Goal: Task Accomplishment & Management: Complete application form

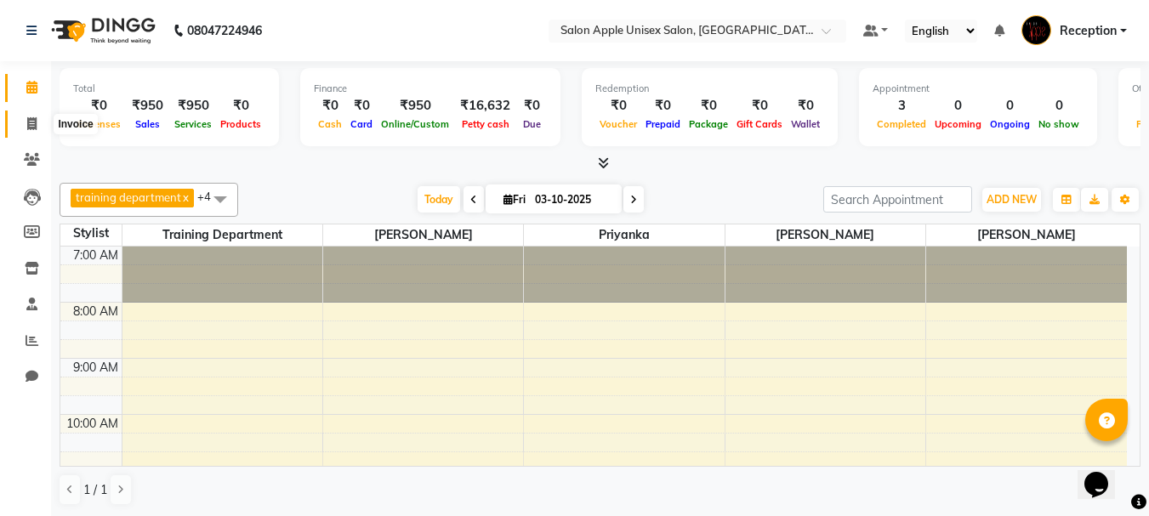
drag, startPoint x: 31, startPoint y: 118, endPoint x: 117, endPoint y: 43, distance: 114.0
click at [31, 118] on icon at bounding box center [31, 123] width 9 height 13
select select "92"
select select "service"
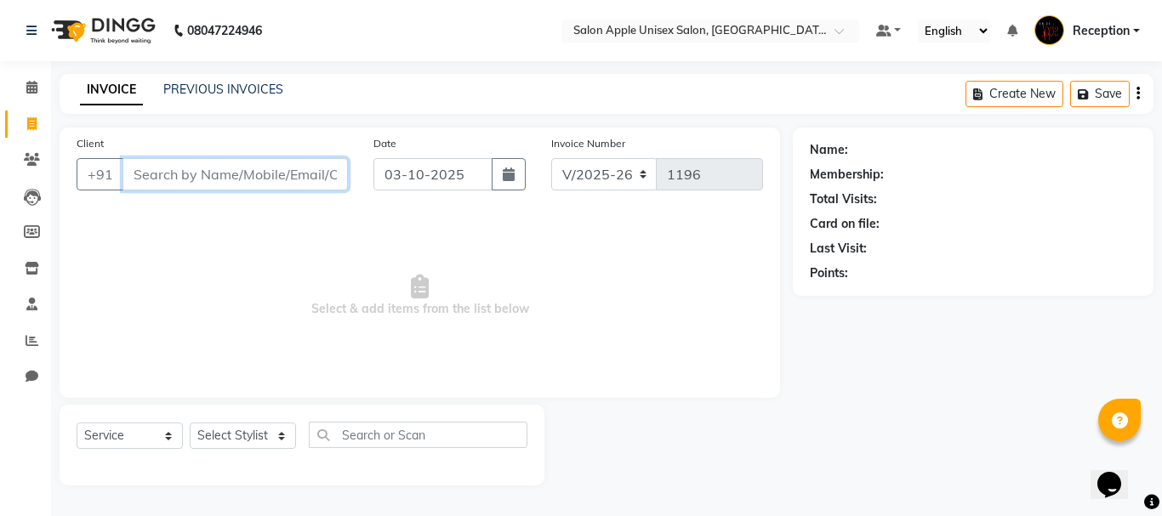
click at [221, 171] on input "Client" at bounding box center [235, 174] width 225 height 32
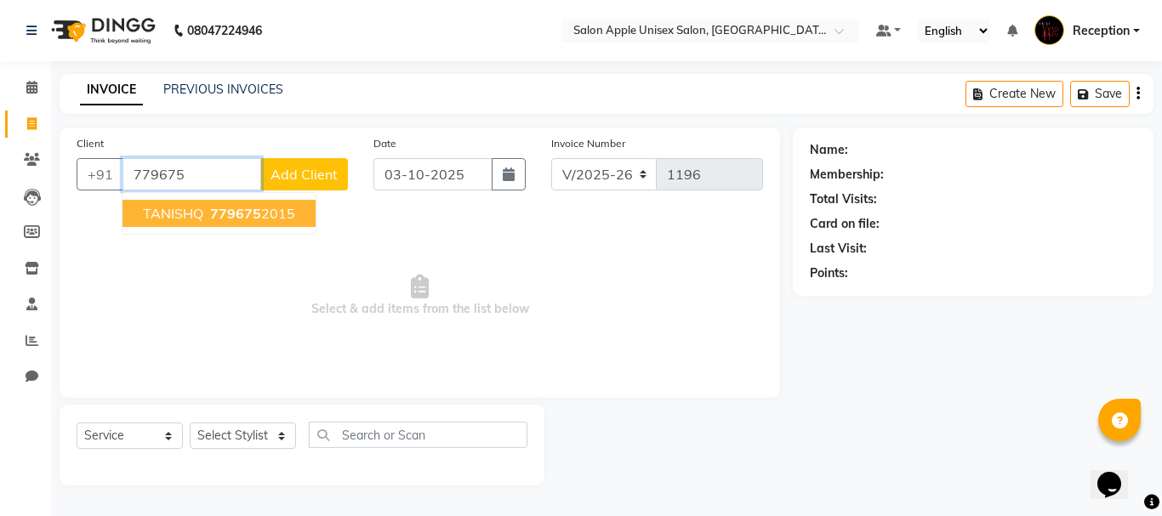
click at [285, 211] on ngb-highlight "779675 2015" at bounding box center [251, 213] width 88 height 17
type input "7796752015"
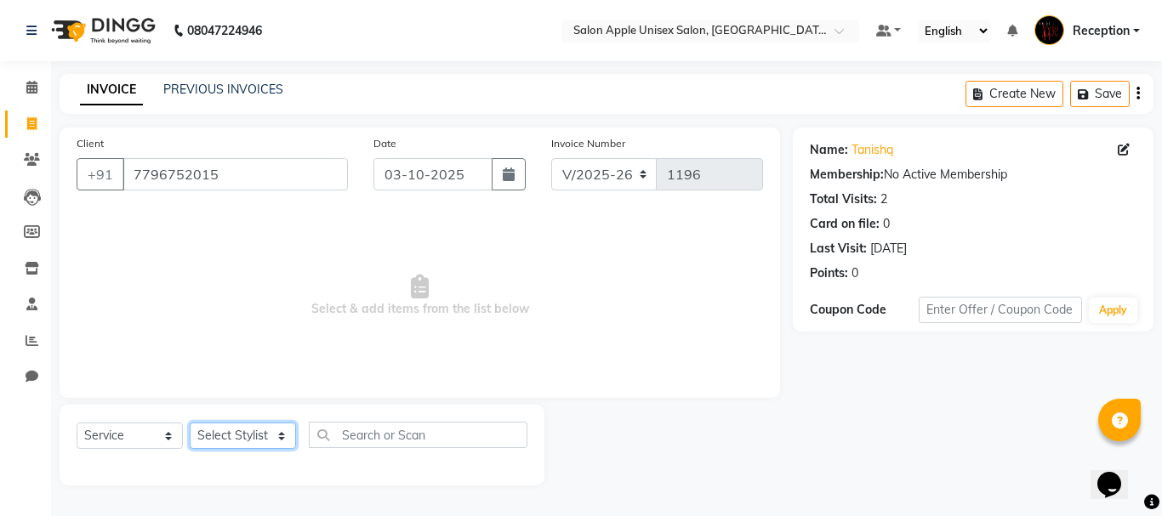
click at [286, 437] on select "Select Stylist [PERSON_NAME] priyanka Reception [PERSON_NAME] [PERSON_NAME] tra…" at bounding box center [243, 436] width 106 height 26
select select "91669"
click at [190, 423] on select "Select Stylist [PERSON_NAME] priyanka Reception [PERSON_NAME] [PERSON_NAME] tra…" at bounding box center [243, 436] width 106 height 26
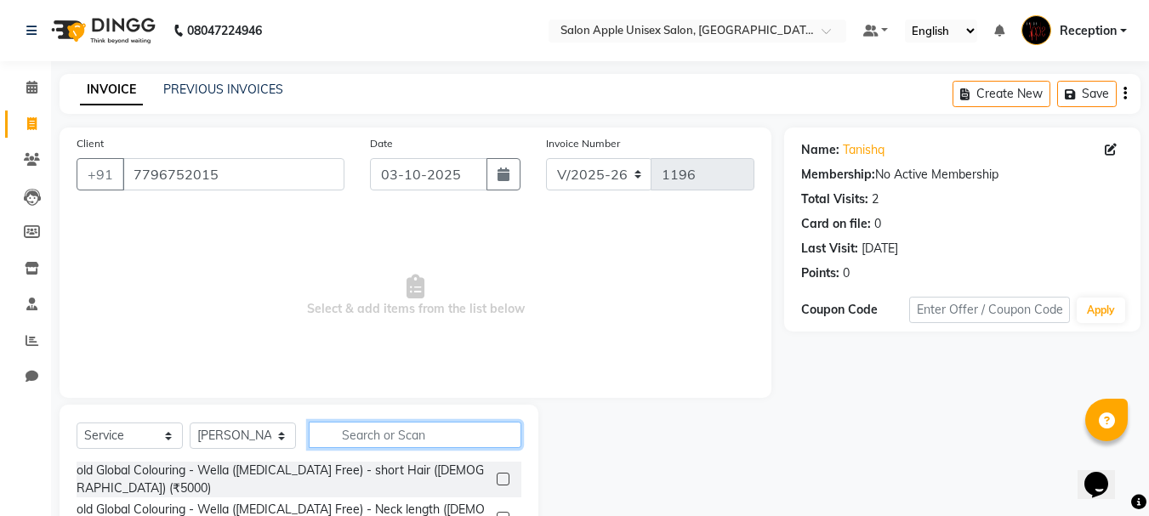
click at [361, 442] on input "text" at bounding box center [415, 435] width 213 height 26
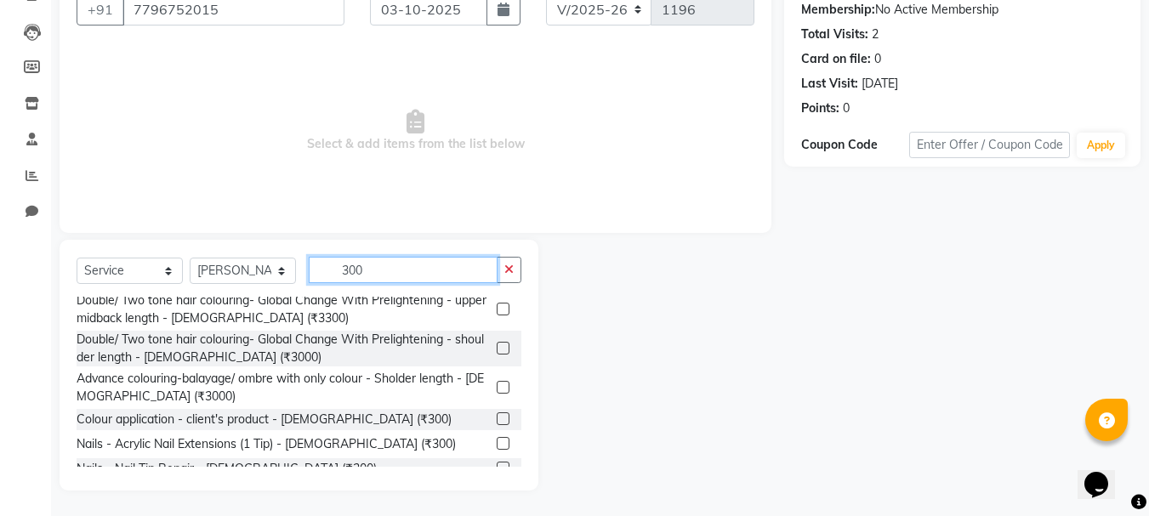
scroll to position [1165, 0]
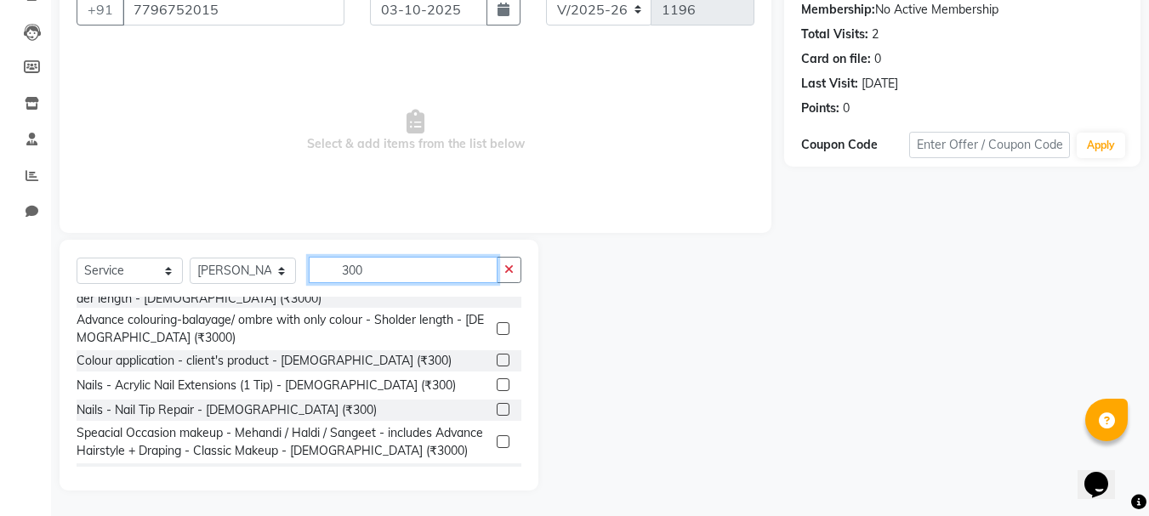
type input "300"
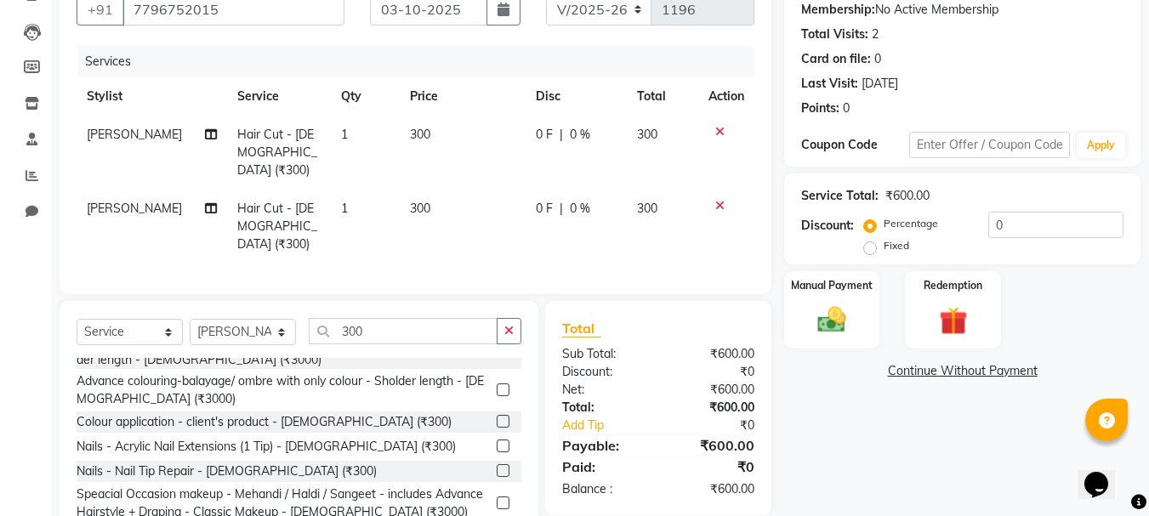
checkbox input "false"
click at [520, 318] on button "button" at bounding box center [509, 331] width 25 height 26
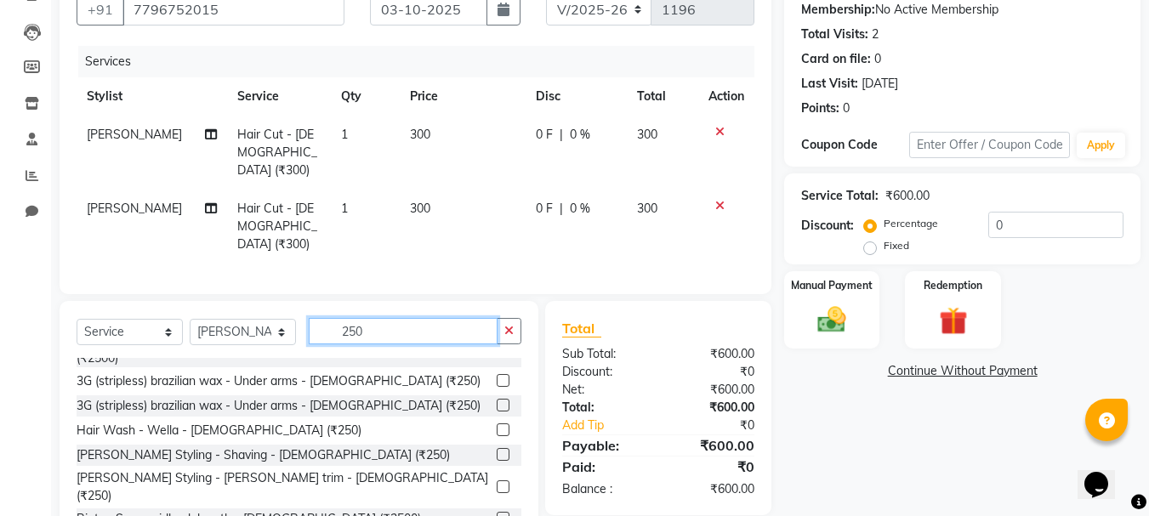
scroll to position [340, 0]
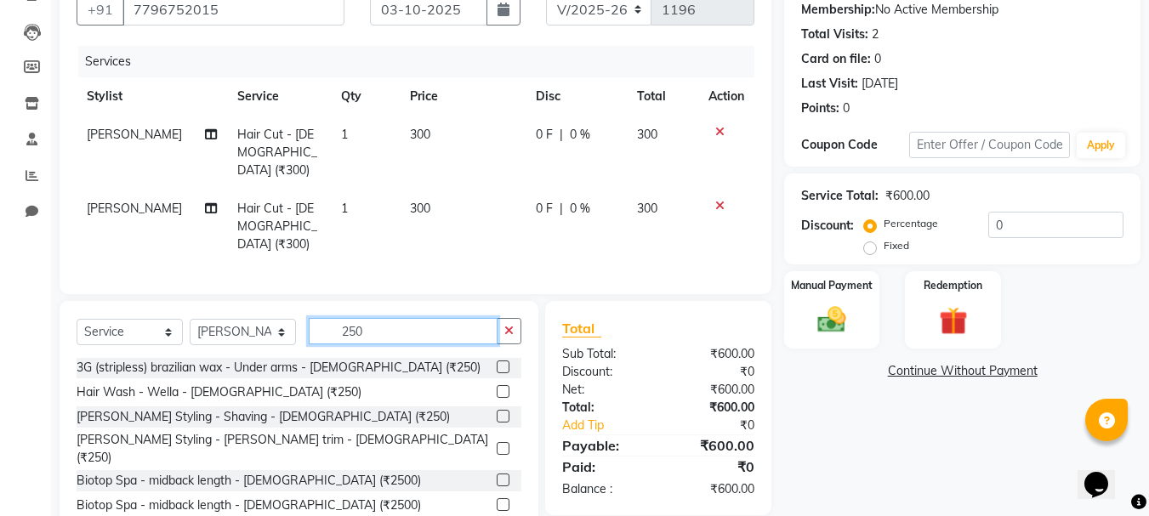
type input "250"
click at [497, 410] on label at bounding box center [503, 416] width 13 height 13
click at [497, 412] on input "checkbox" at bounding box center [502, 417] width 11 height 11
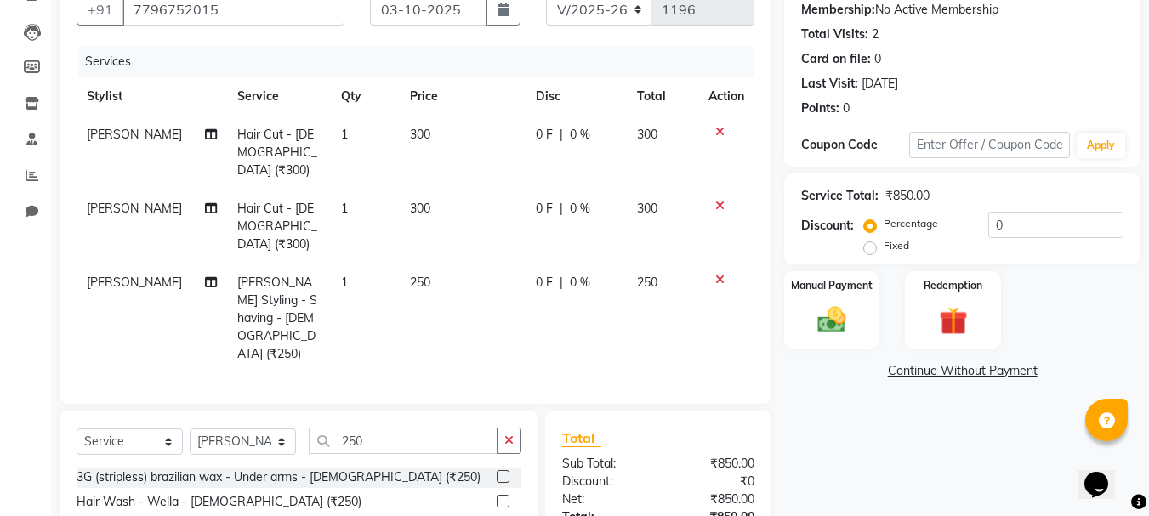
checkbox input "false"
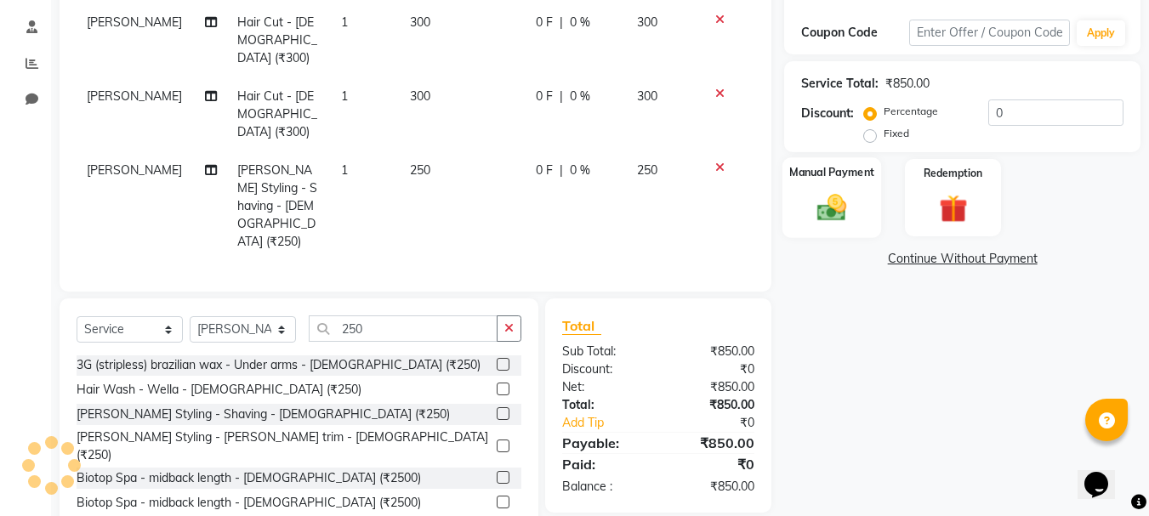
click at [847, 214] on img at bounding box center [832, 208] width 48 height 34
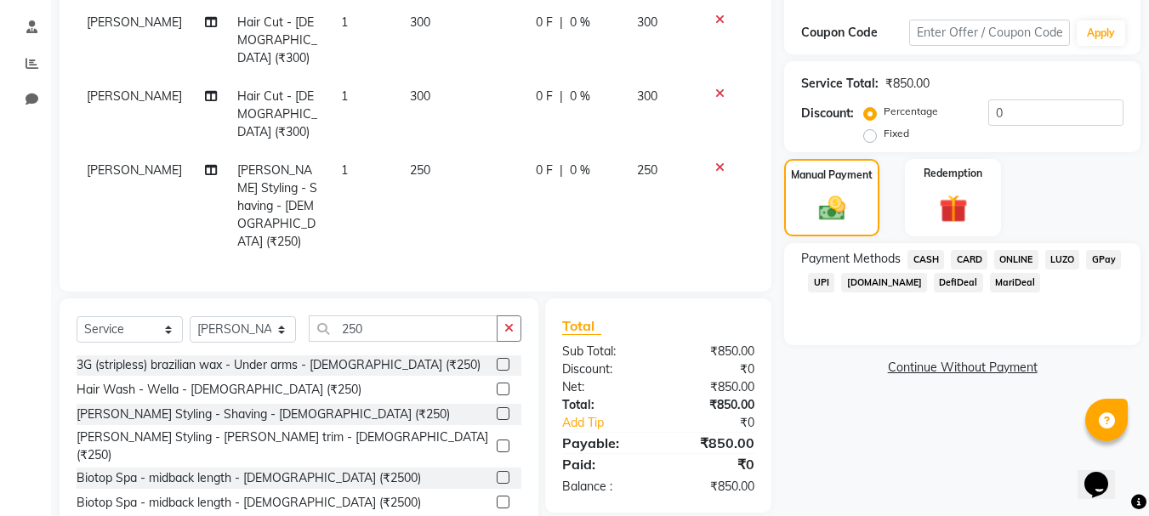
scroll to position [107, 0]
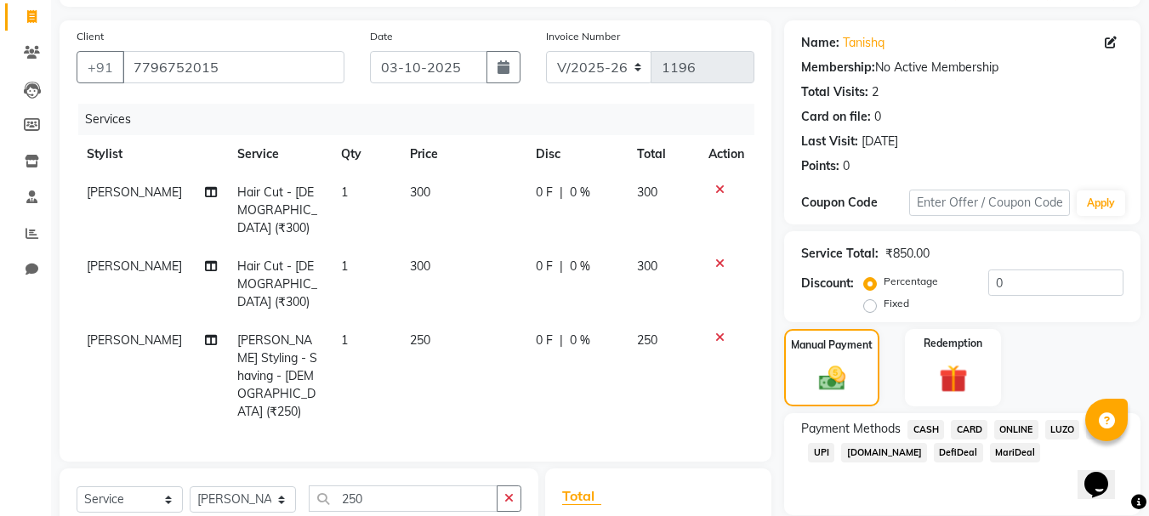
click at [718, 191] on icon at bounding box center [719, 190] width 9 height 12
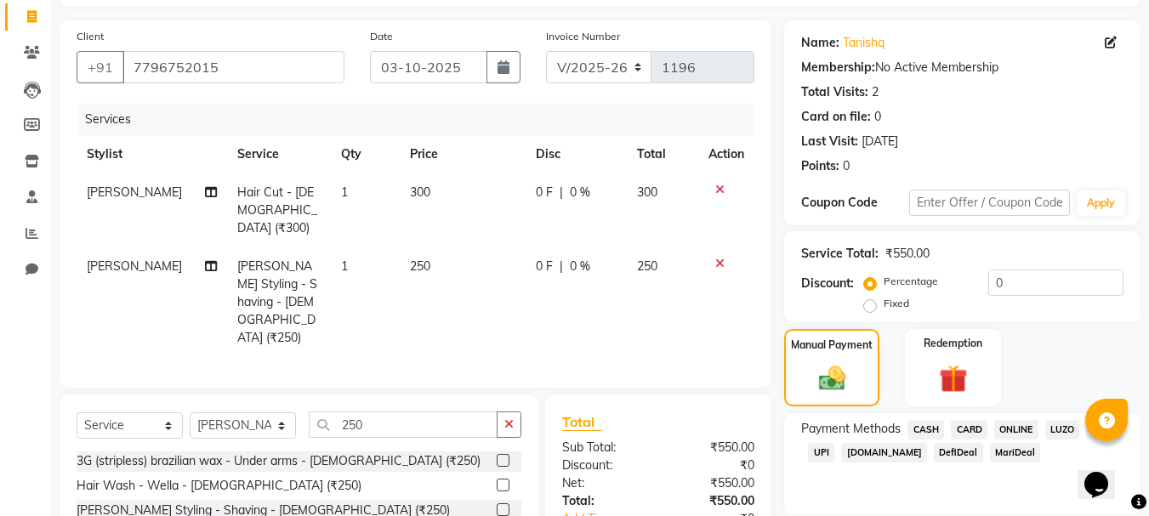
click at [1010, 430] on span "ONLINE" at bounding box center [1017, 430] width 44 height 20
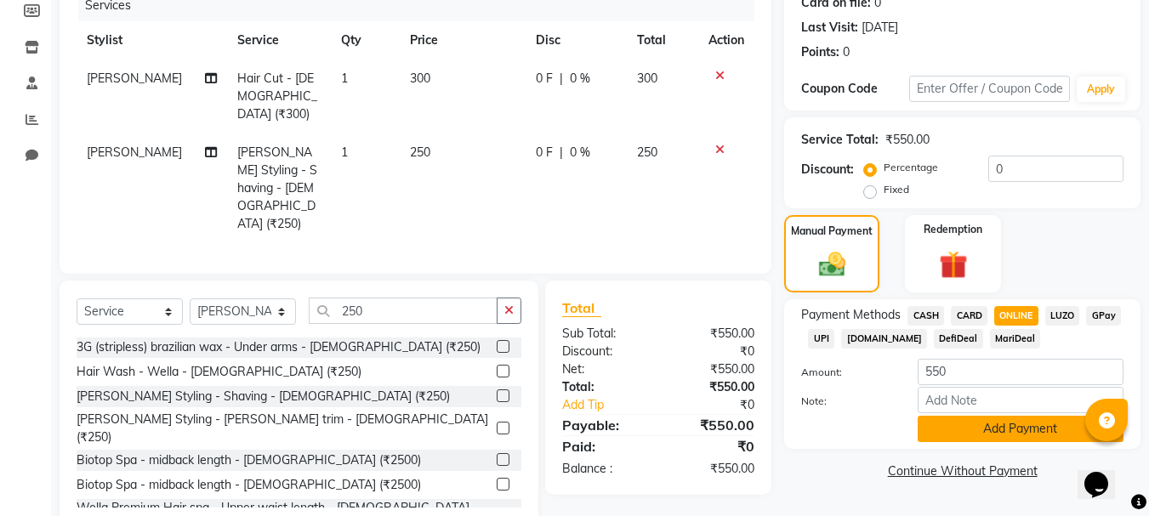
click at [1004, 424] on button "Add Payment" at bounding box center [1021, 429] width 206 height 26
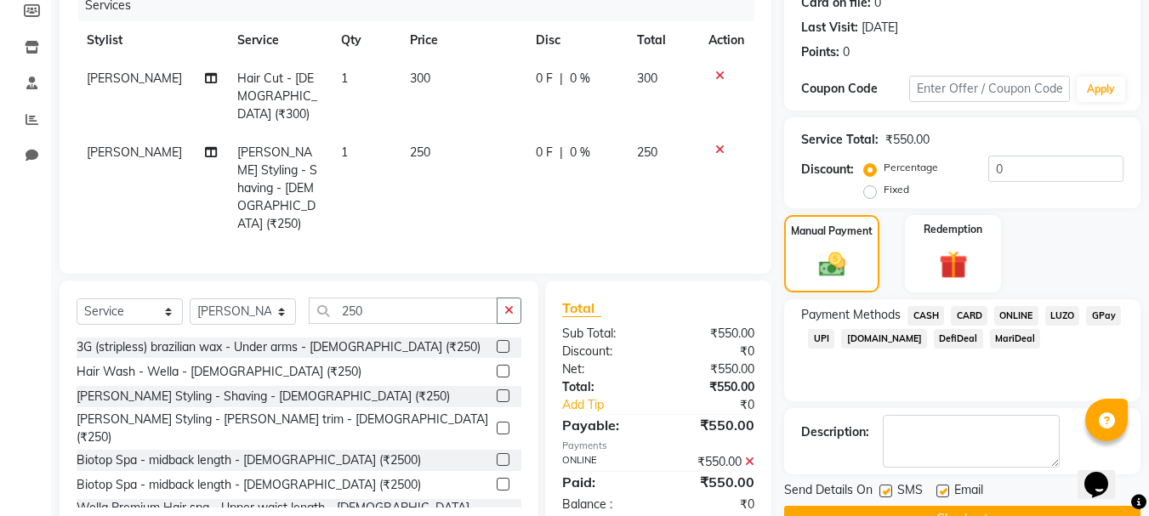
scroll to position [263, 0]
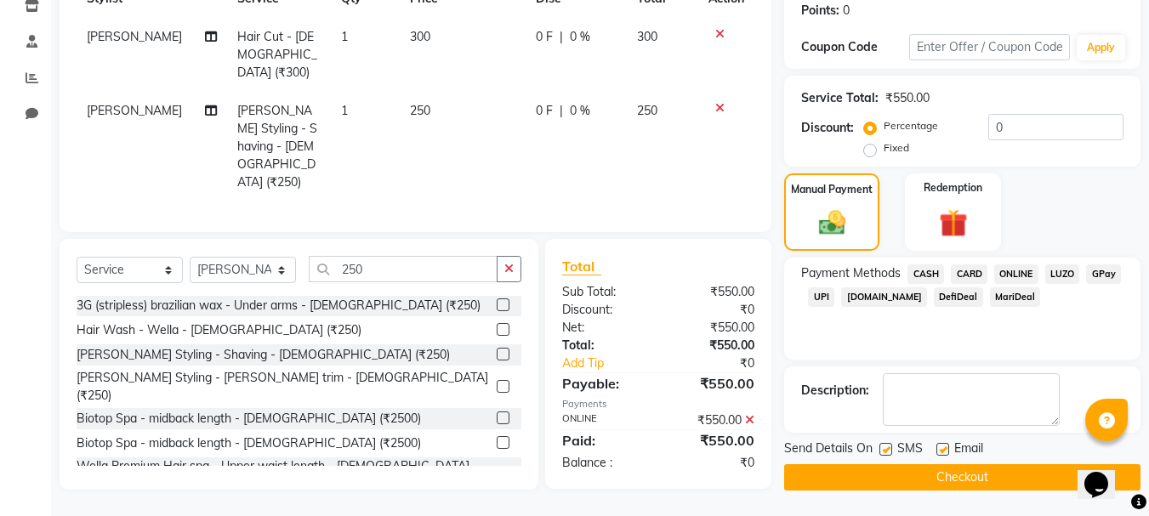
click at [961, 483] on button "Checkout" at bounding box center [962, 478] width 356 height 26
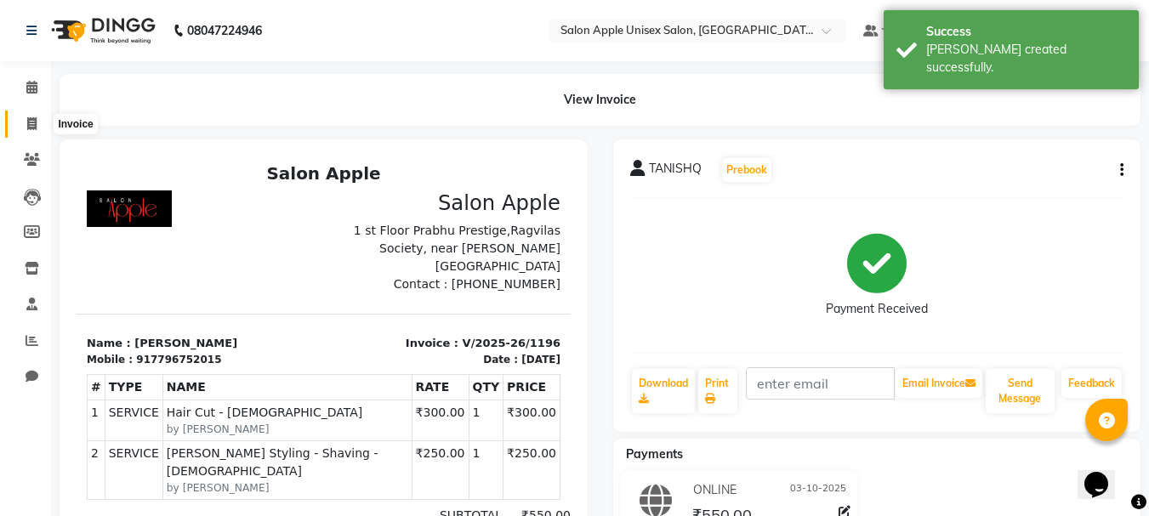
click at [29, 120] on icon at bounding box center [31, 123] width 9 height 13
select select "92"
select select "service"
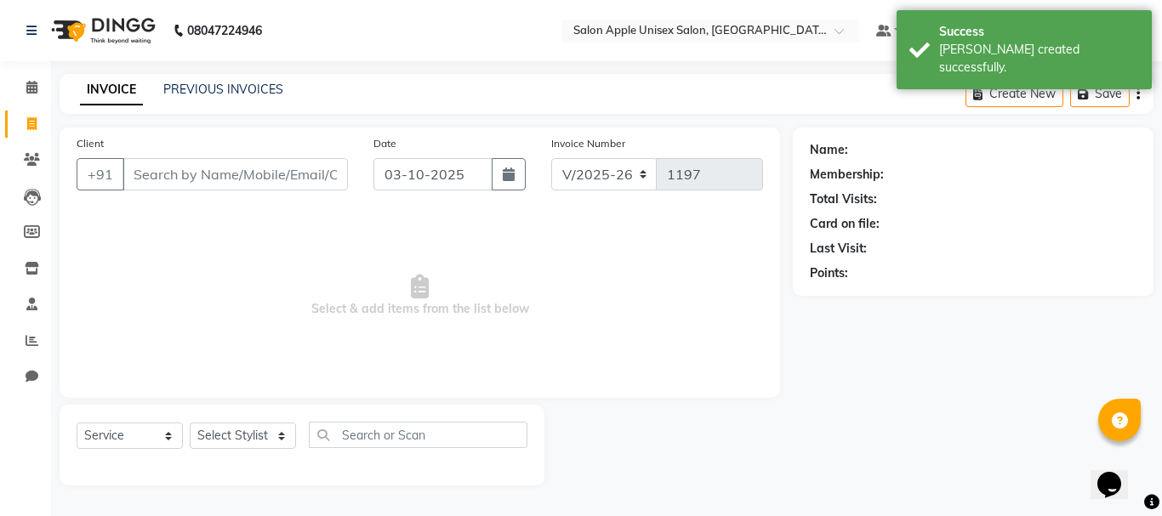
click at [208, 173] on input "Client" at bounding box center [235, 174] width 225 height 32
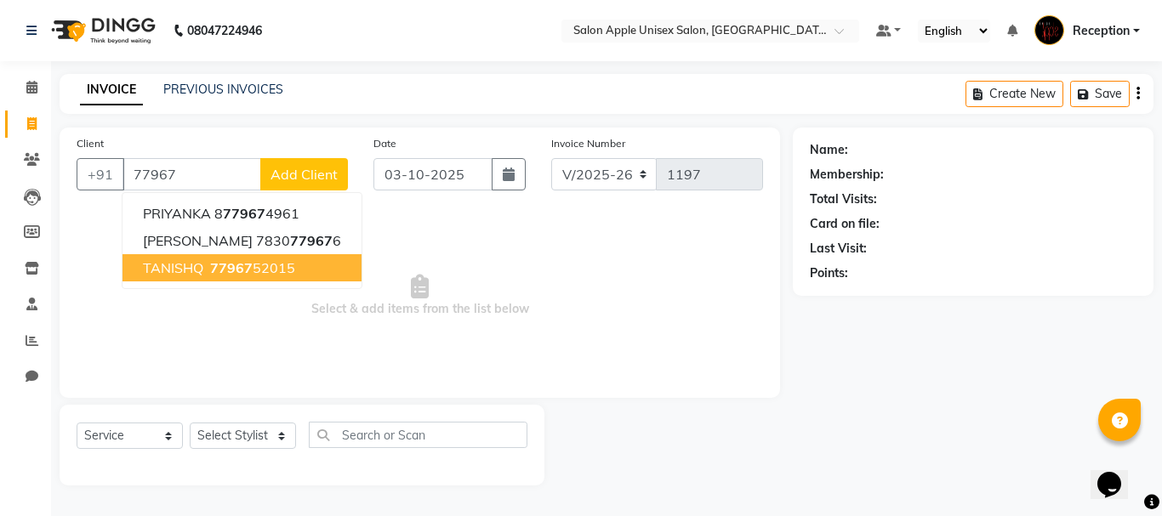
click at [300, 274] on button "TANISHQ 77967 52015" at bounding box center [242, 267] width 239 height 27
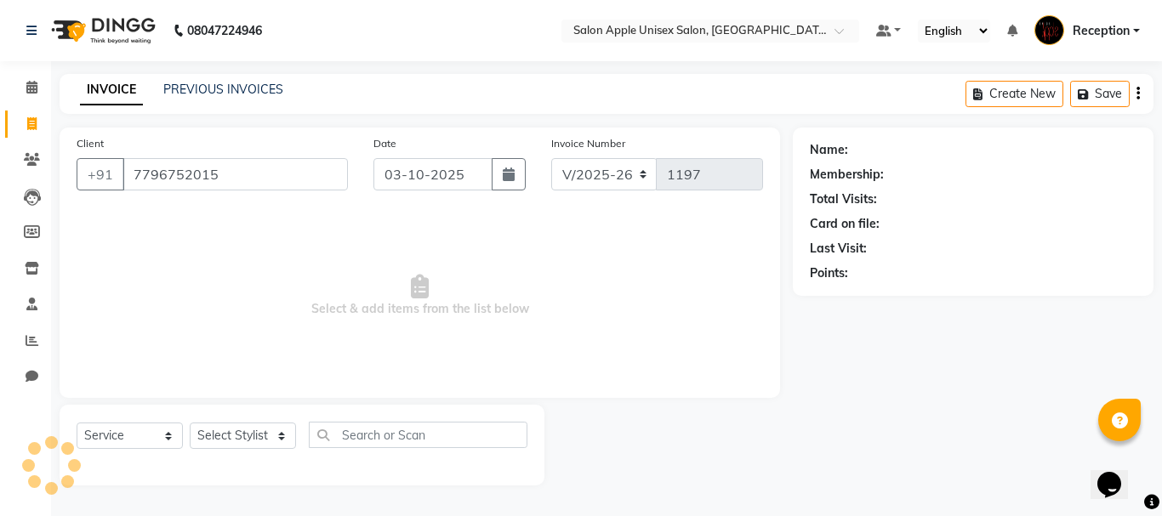
type input "7796752015"
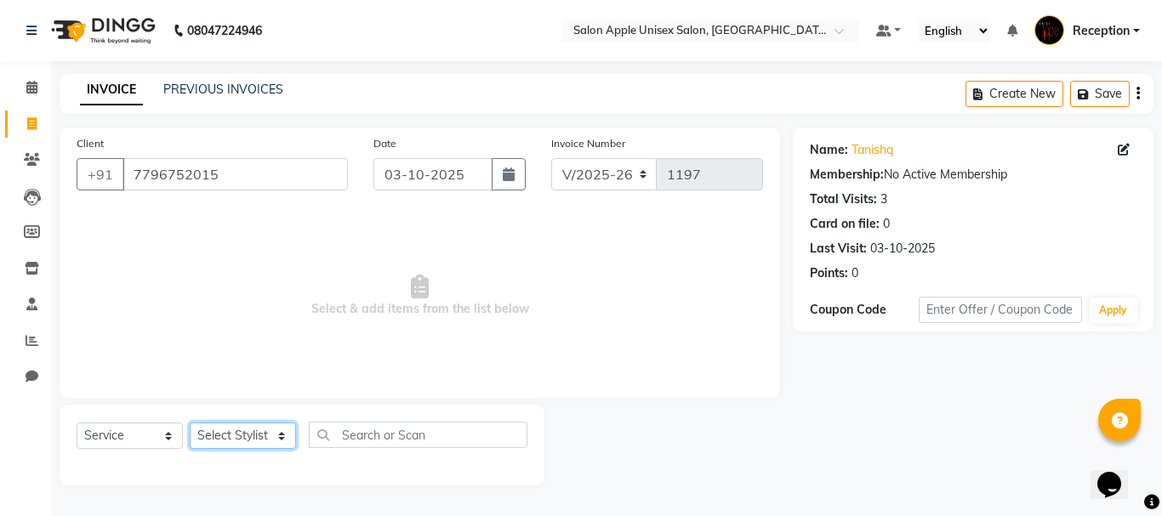
click at [280, 439] on select "Select Stylist [PERSON_NAME] priyanka Reception [PERSON_NAME] [PERSON_NAME] tra…" at bounding box center [243, 436] width 106 height 26
select select "91669"
click at [190, 423] on select "Select Stylist [PERSON_NAME] priyanka Reception [PERSON_NAME] [PERSON_NAME] tra…" at bounding box center [243, 436] width 106 height 26
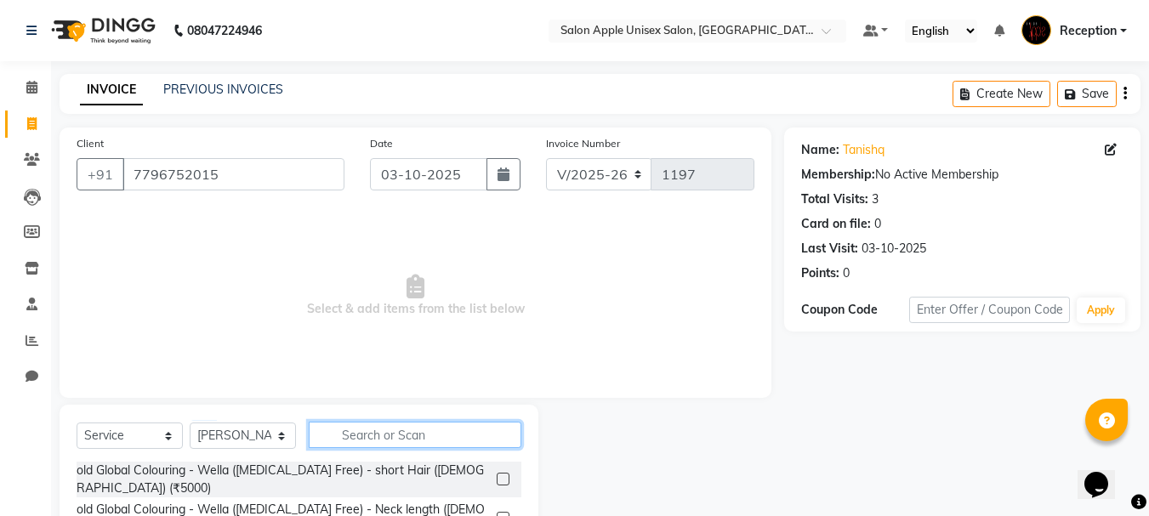
click at [350, 442] on input "text" at bounding box center [415, 435] width 213 height 26
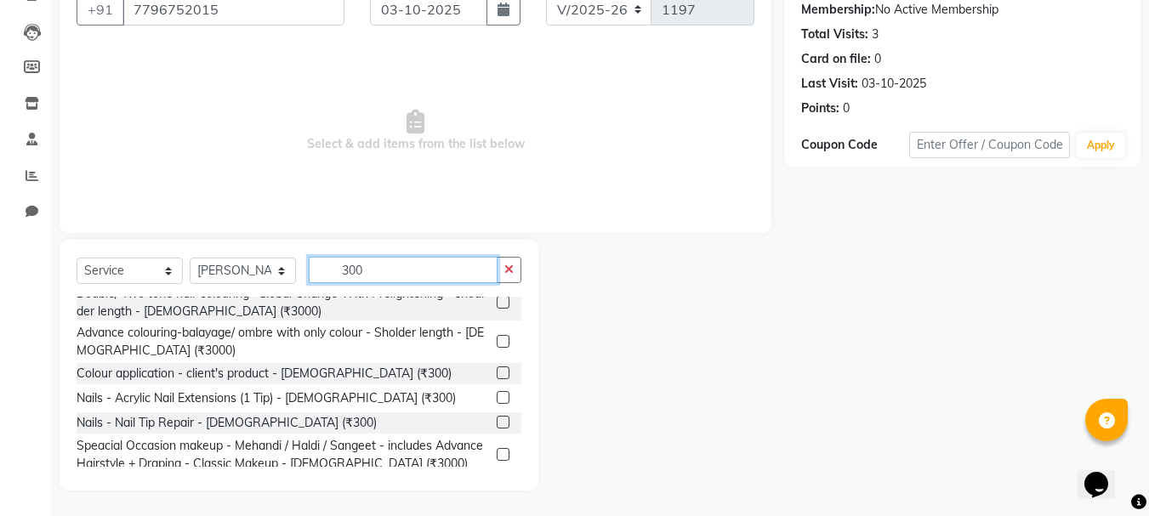
scroll to position [1165, 0]
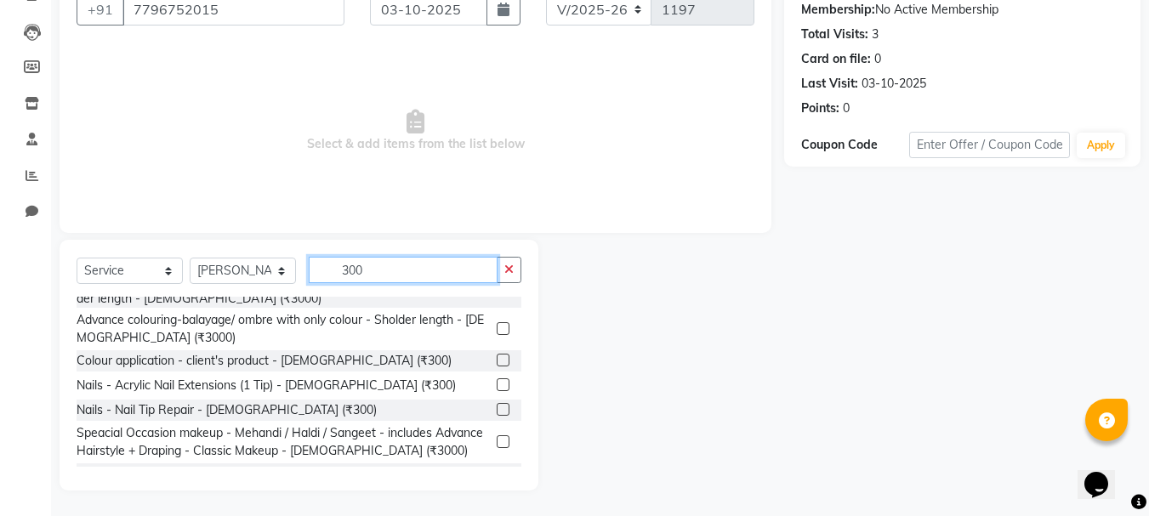
type input "300"
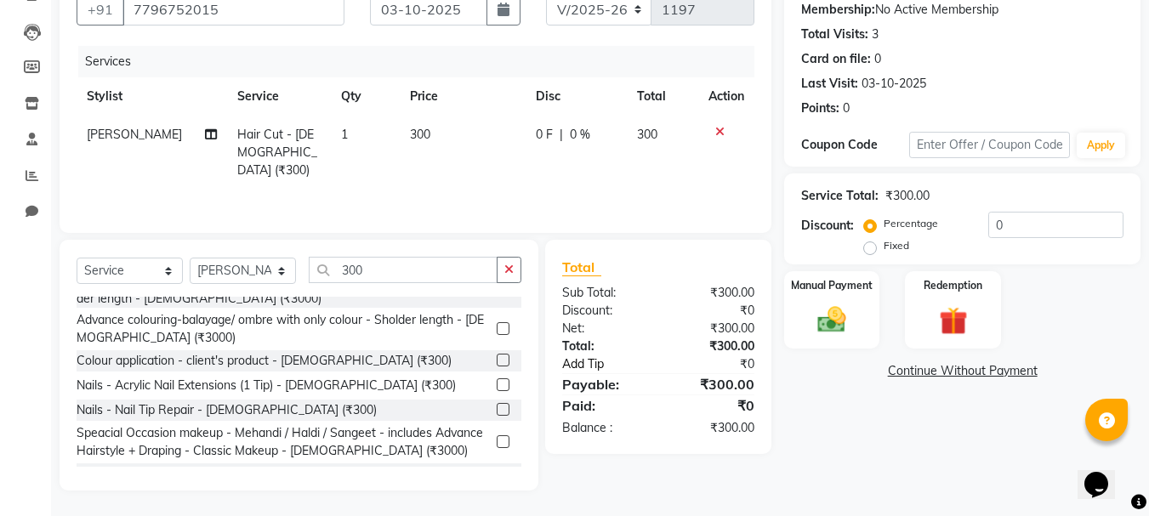
checkbox input "false"
click at [819, 322] on img at bounding box center [832, 320] width 48 height 34
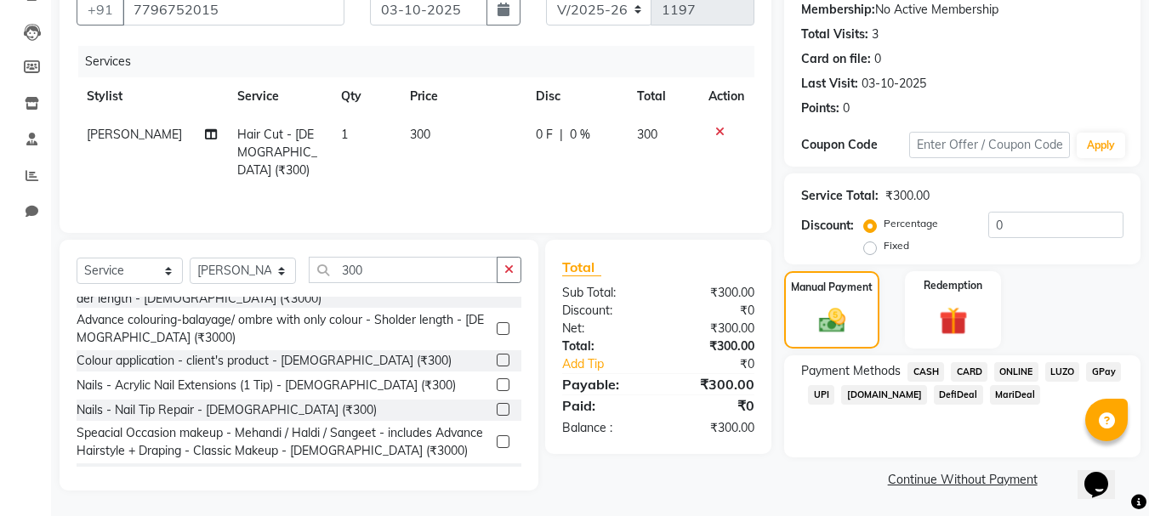
click at [931, 369] on span "CASH" at bounding box center [926, 372] width 37 height 20
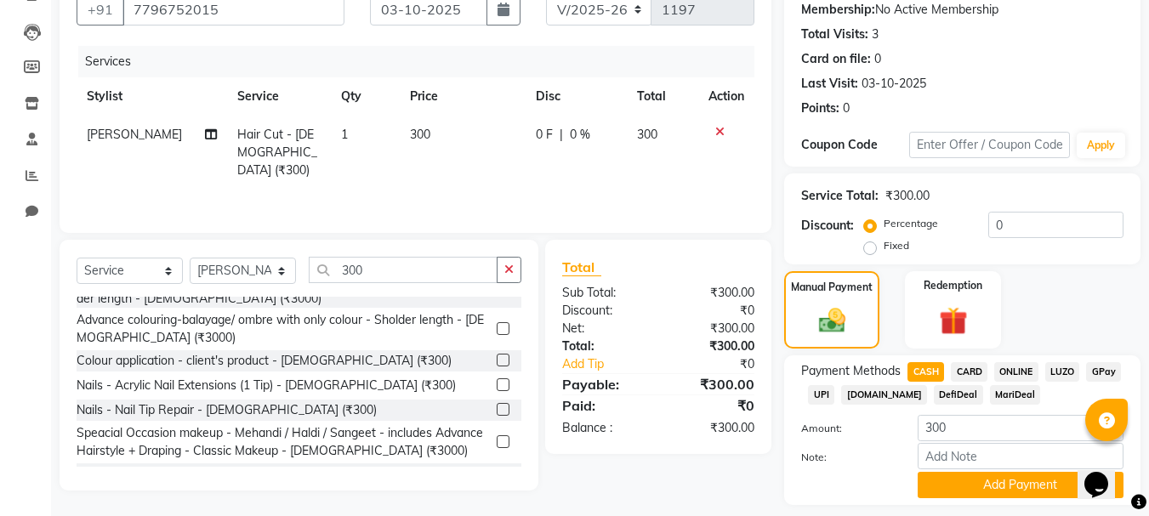
scroll to position [214, 0]
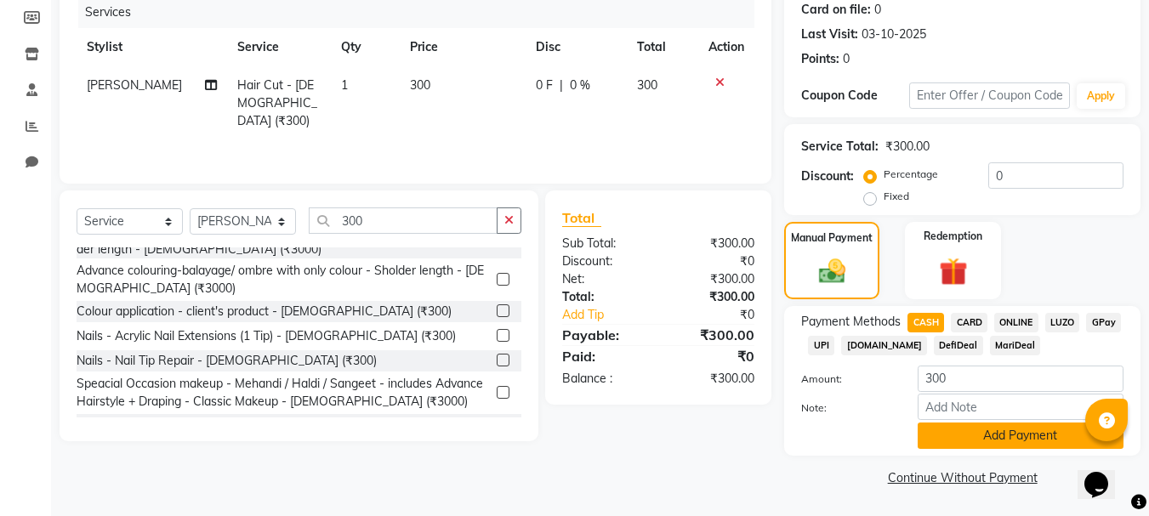
click at [985, 438] on button "Add Payment" at bounding box center [1021, 436] width 206 height 26
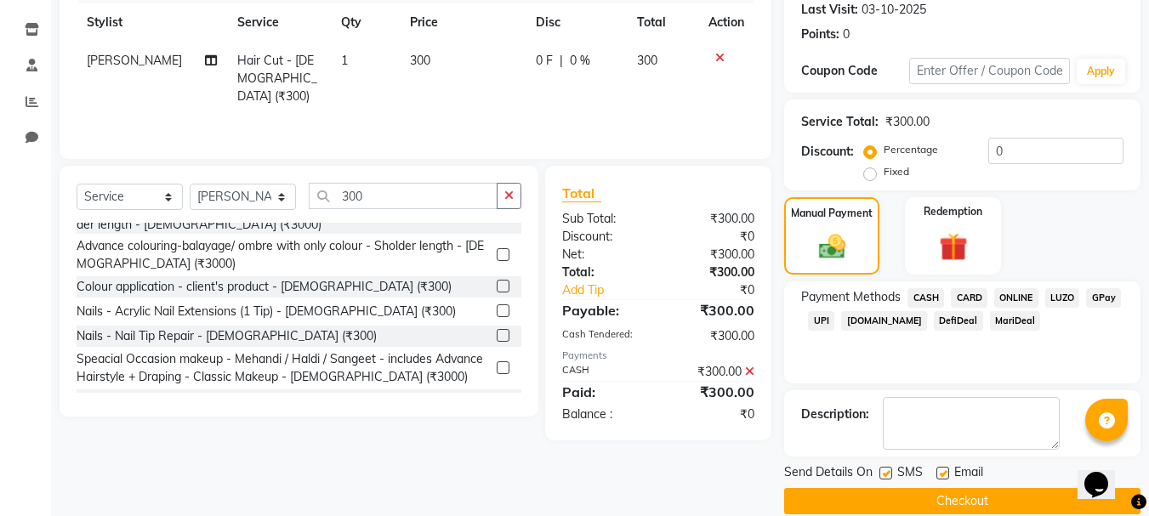
scroll to position [263, 0]
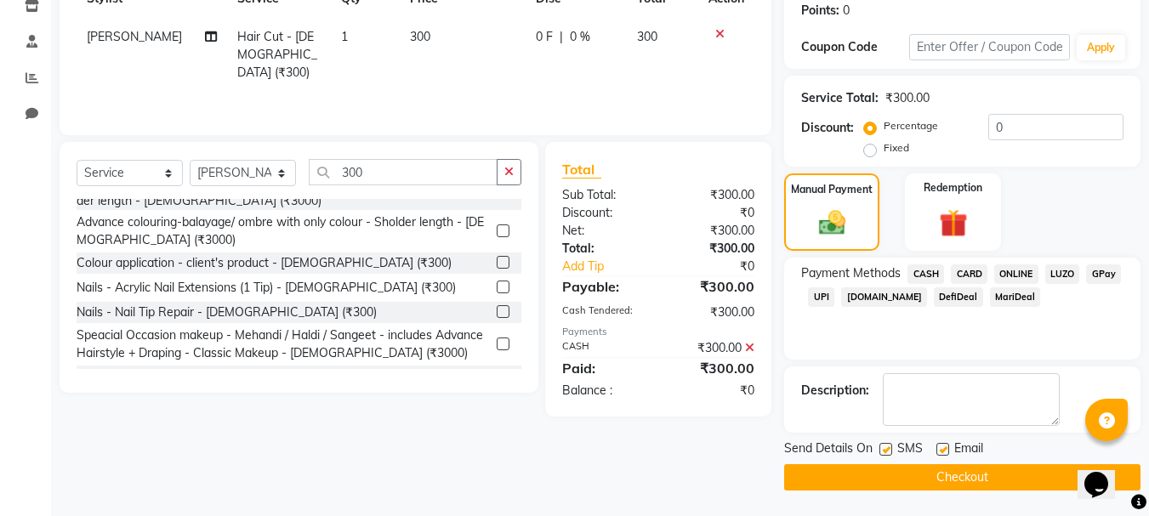
click at [938, 476] on button "Checkout" at bounding box center [962, 478] width 356 height 26
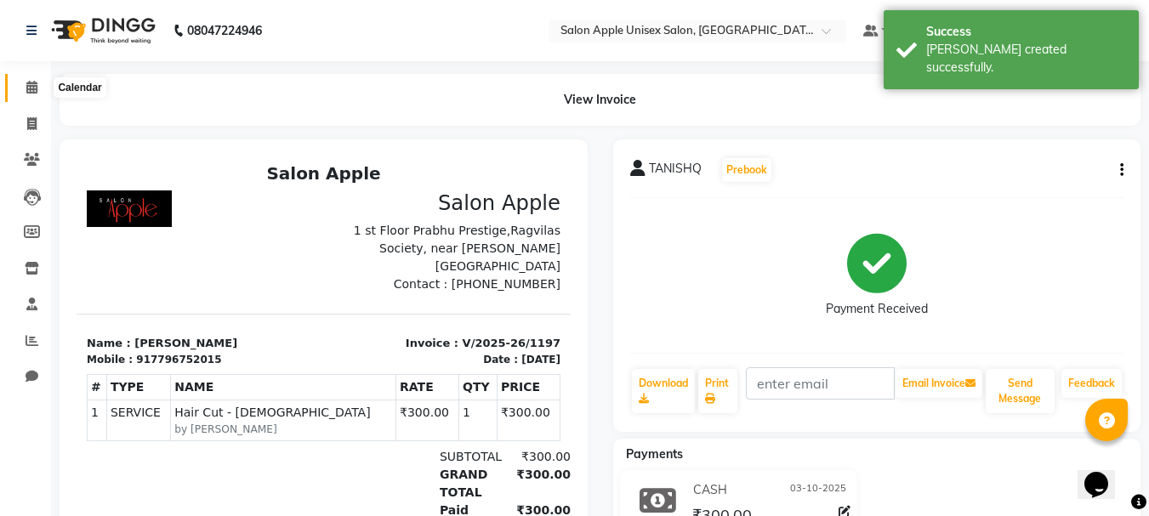
click at [35, 94] on span at bounding box center [32, 88] width 30 height 20
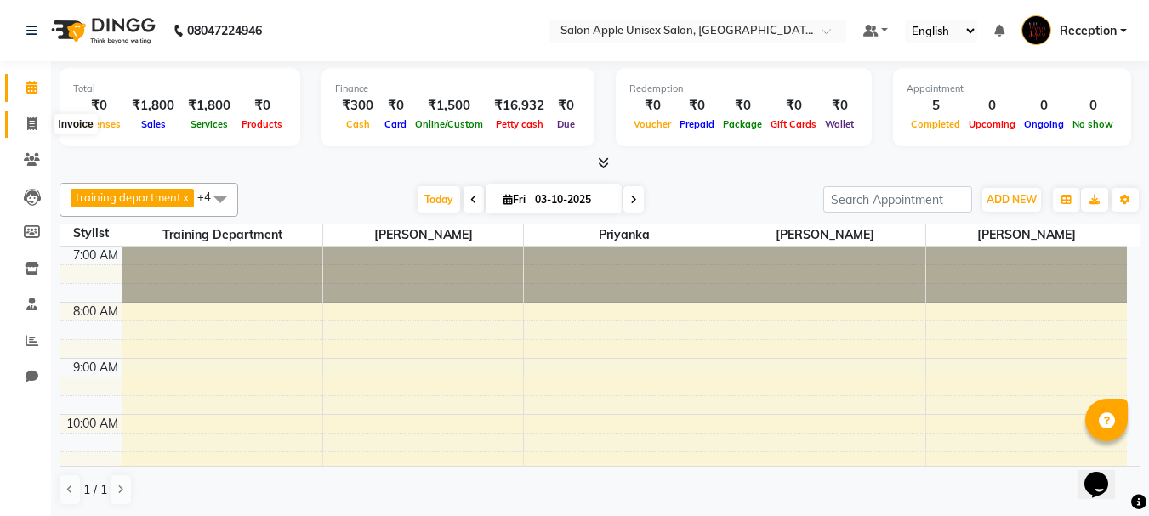
click at [29, 118] on icon at bounding box center [31, 123] width 9 height 13
select select "92"
select select "service"
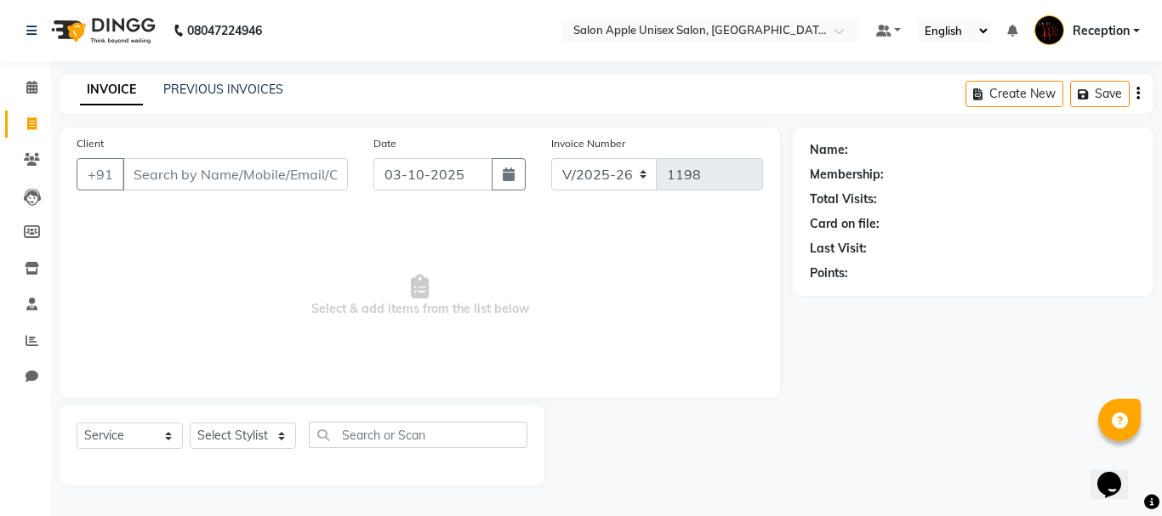
click at [169, 181] on input "Client" at bounding box center [235, 174] width 225 height 32
click at [26, 87] on icon at bounding box center [31, 87] width 11 height 13
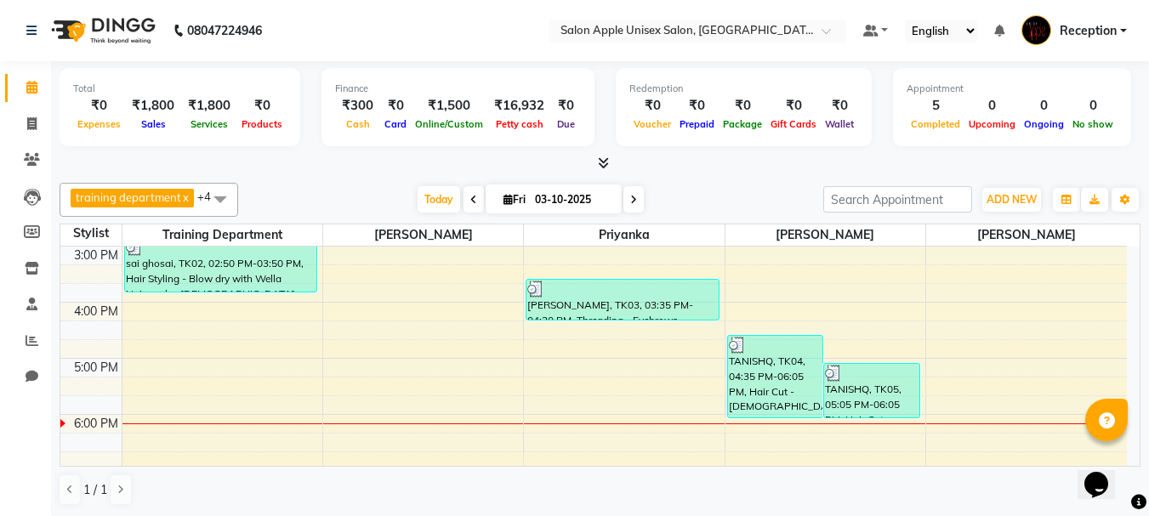
scroll to position [425, 0]
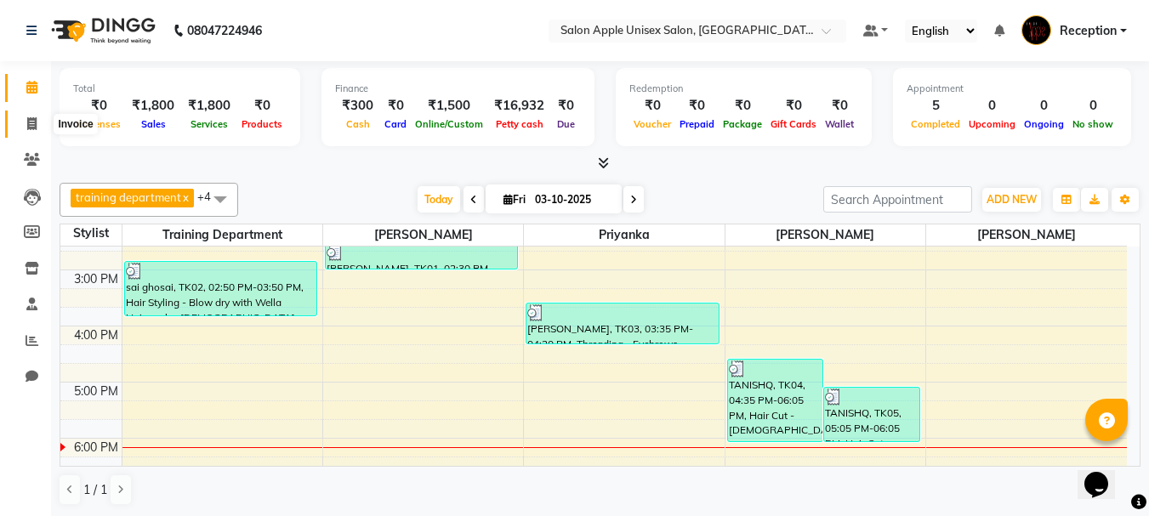
click at [37, 117] on icon at bounding box center [31, 123] width 9 height 13
select select "service"
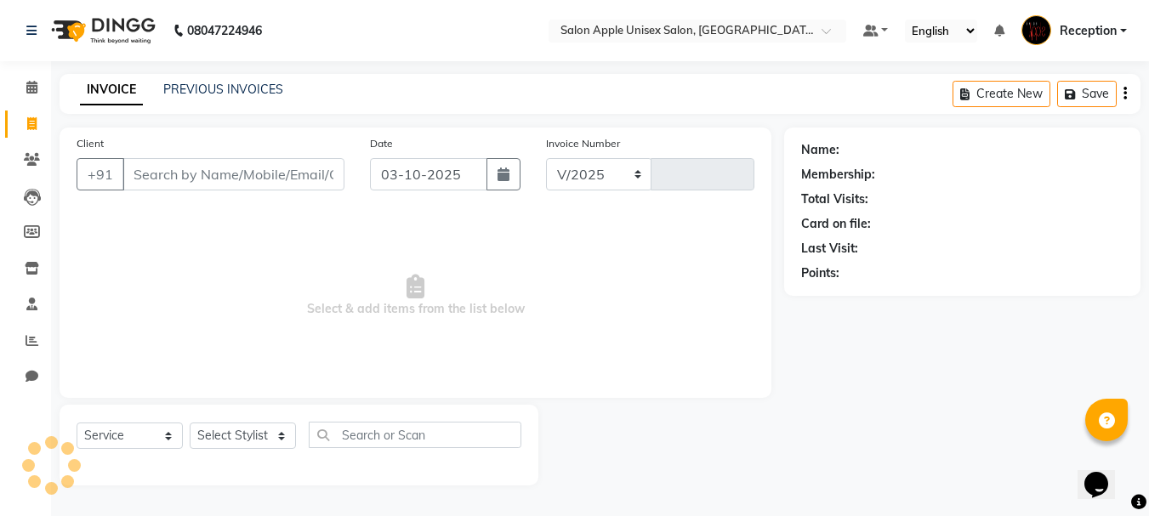
select select "92"
type input "1198"
click at [159, 176] on input "Client" at bounding box center [235, 174] width 225 height 32
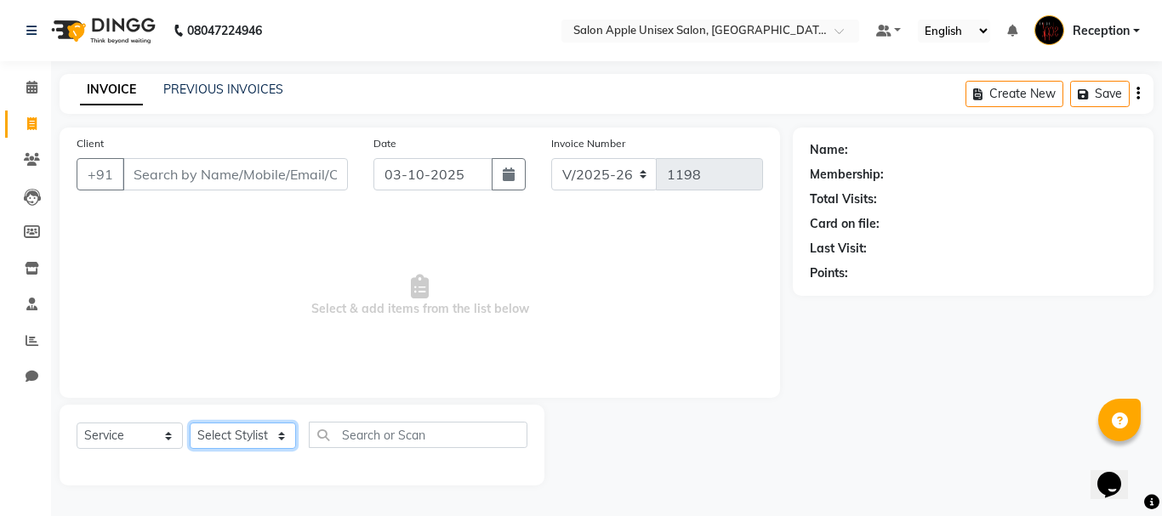
click at [276, 436] on select "Select Stylist [PERSON_NAME] priyanka Reception [PERSON_NAME] [PERSON_NAME] tra…" at bounding box center [243, 436] width 106 height 26
select select "87134"
click at [190, 423] on select "Select Stylist [PERSON_NAME] priyanka Reception [PERSON_NAME] [PERSON_NAME] tra…" at bounding box center [243, 436] width 106 height 26
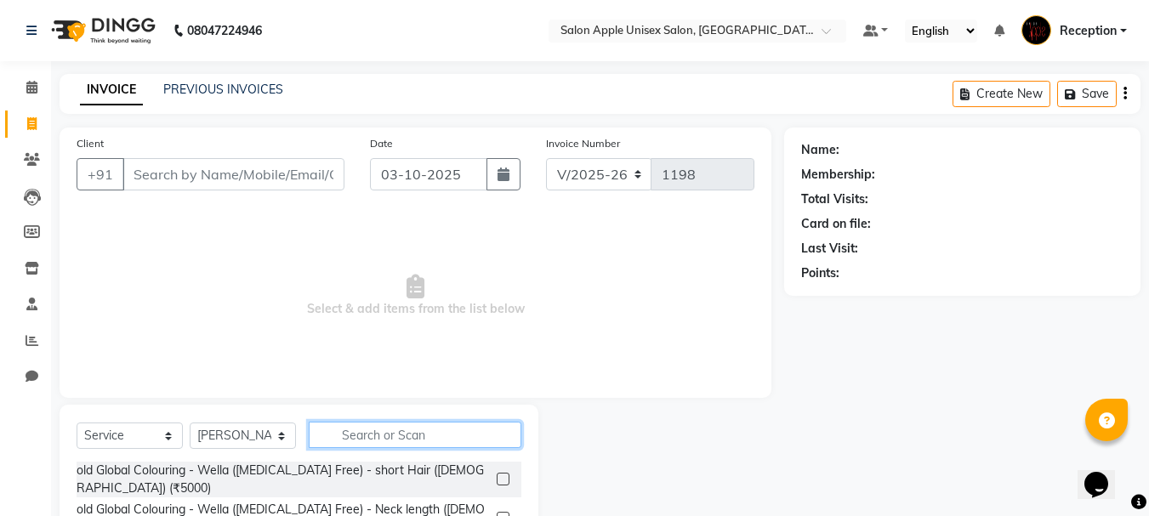
click at [354, 441] on input "text" at bounding box center [415, 435] width 213 height 26
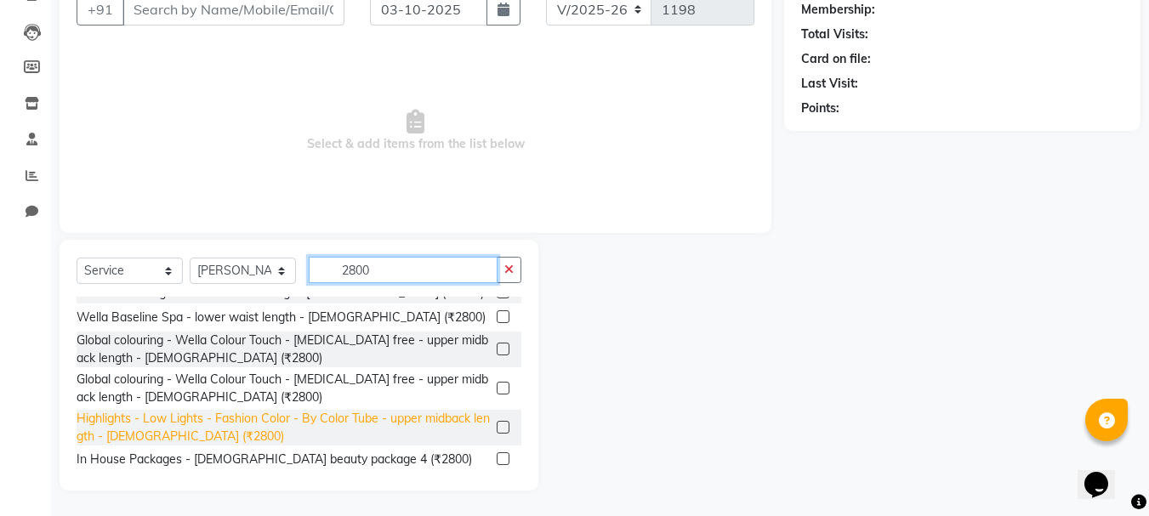
scroll to position [21, 0]
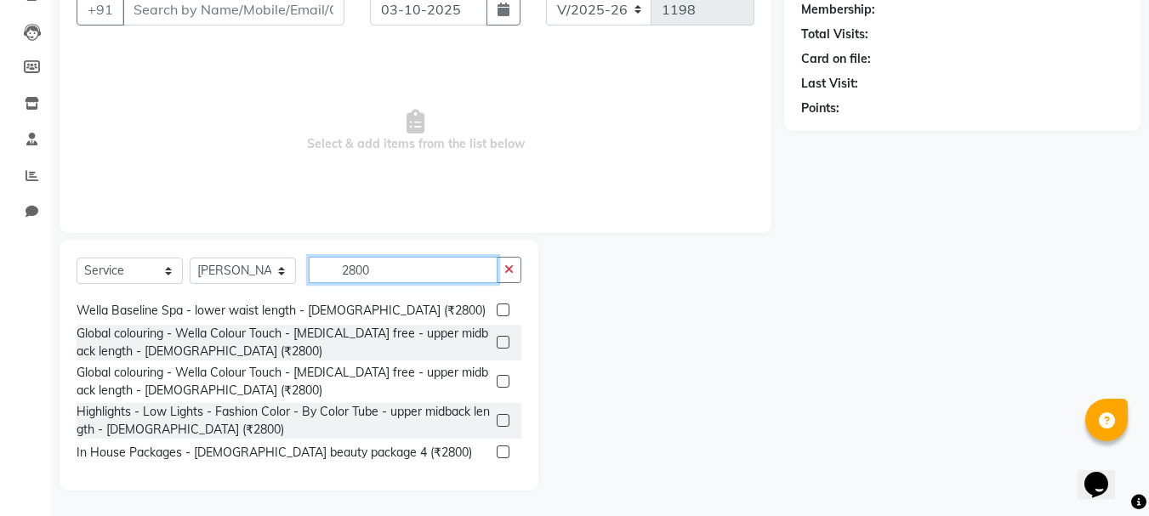
type input "2800"
click at [497, 453] on label at bounding box center [503, 452] width 13 height 13
click at [497, 453] on input "checkbox" at bounding box center [502, 453] width 11 height 11
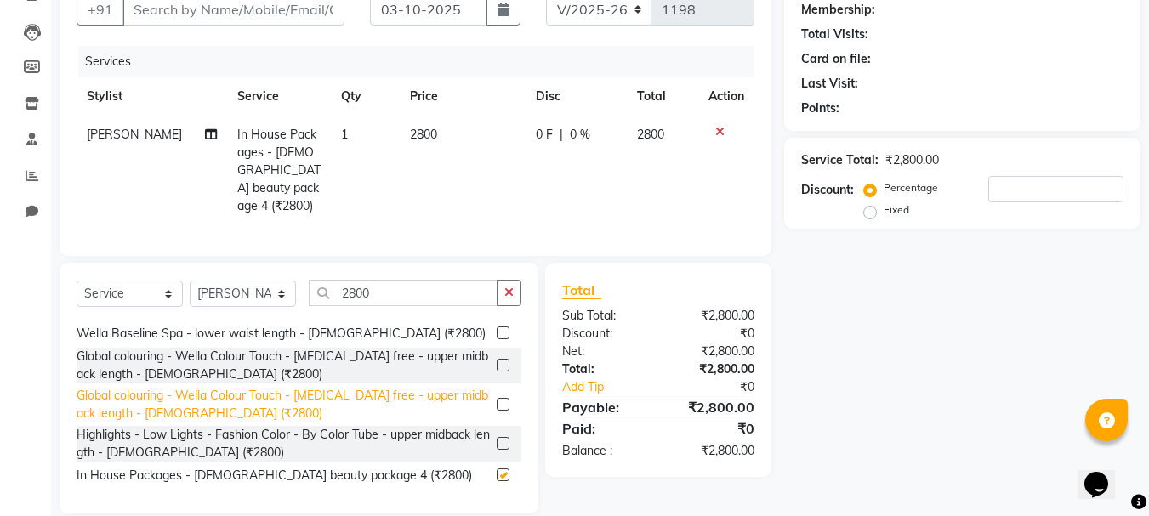
checkbox input "false"
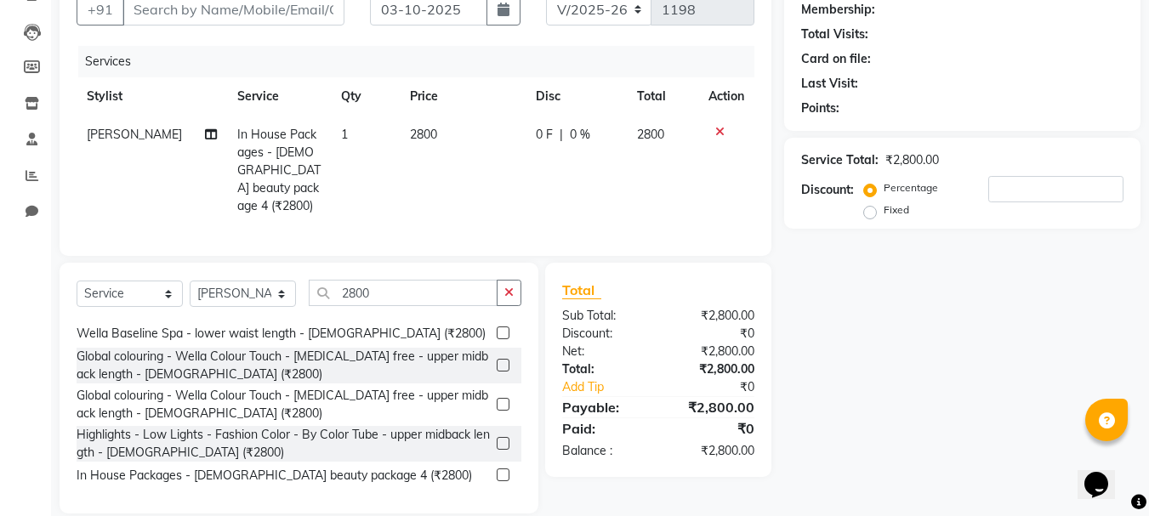
scroll to position [0, 0]
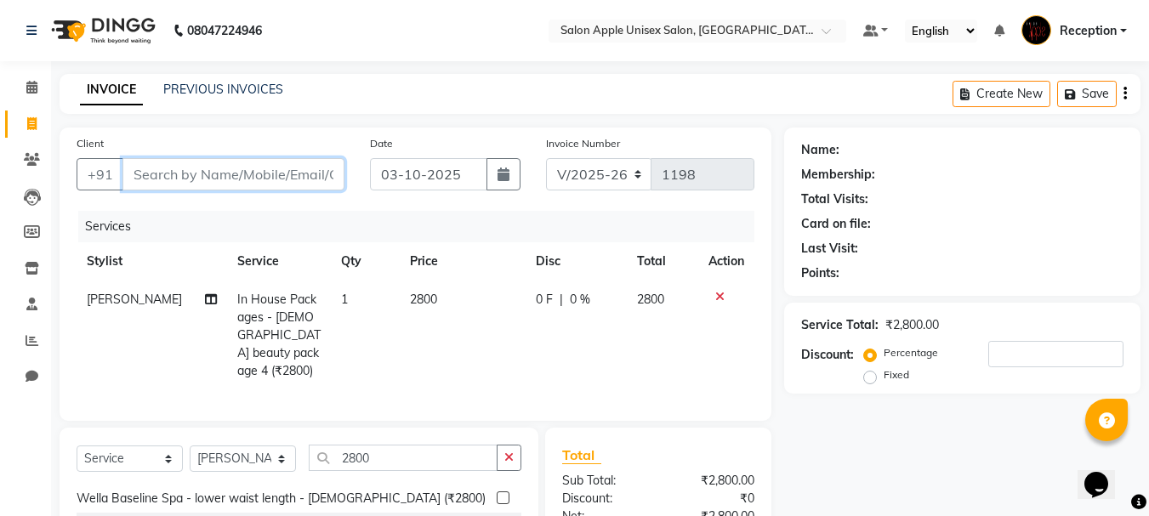
click at [282, 182] on input "Client" at bounding box center [234, 174] width 222 height 32
click at [302, 177] on input "Client" at bounding box center [234, 174] width 222 height 32
type input "9"
type input "0"
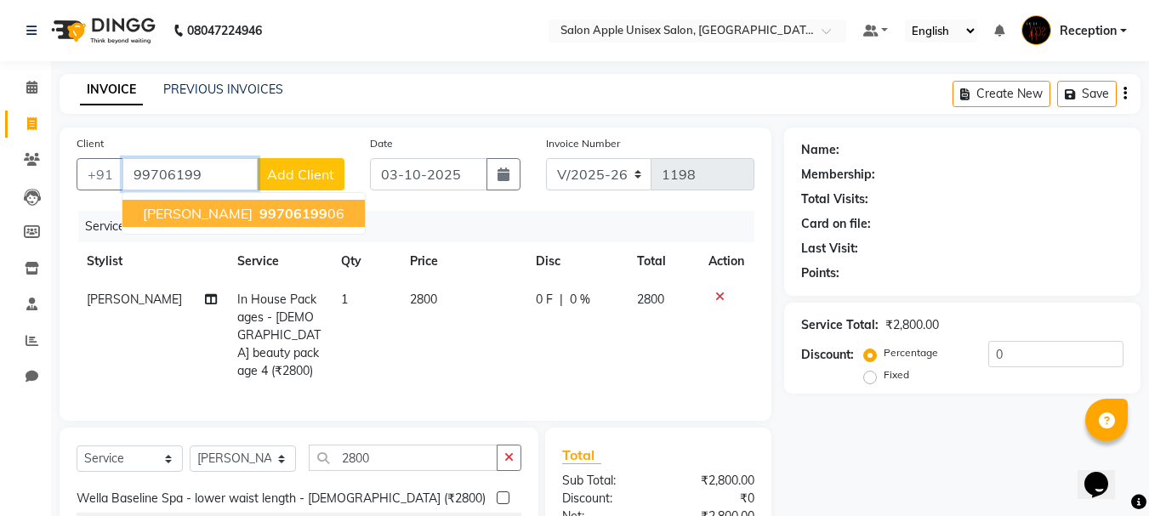
click at [302, 213] on ngb-highlight "99706199 06" at bounding box center [300, 213] width 88 height 17
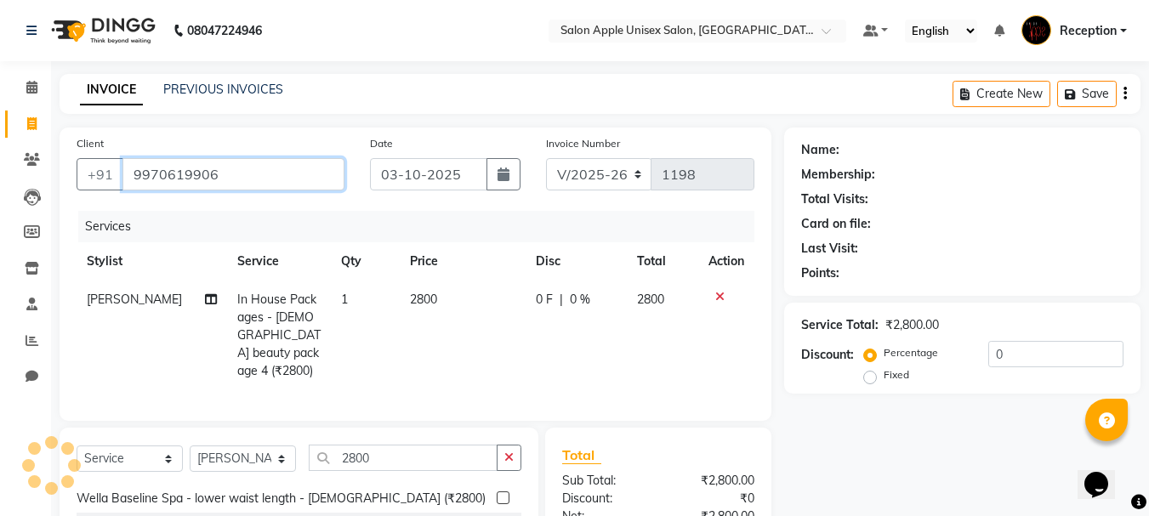
type input "9970619906"
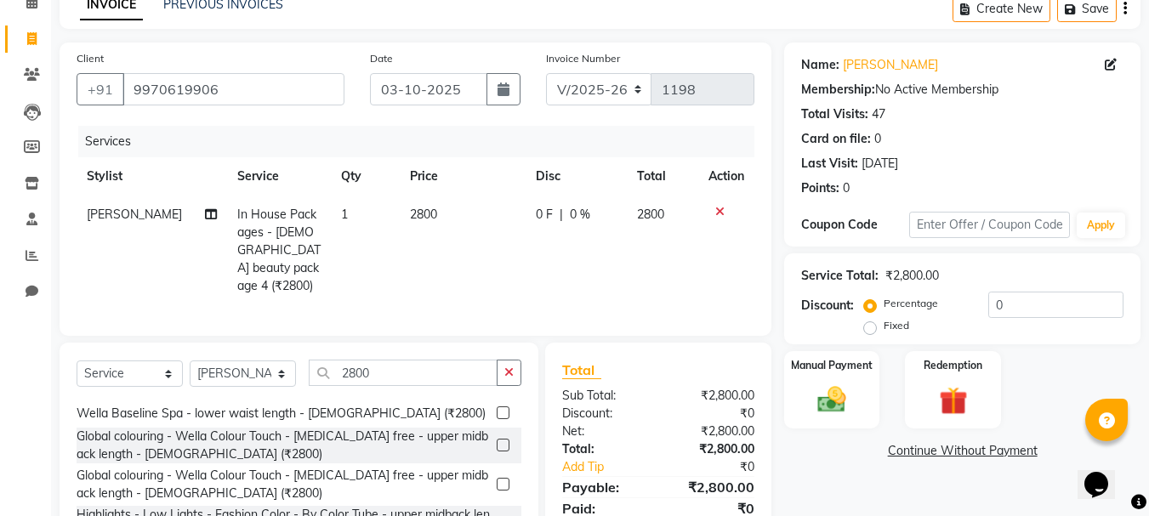
scroll to position [170, 0]
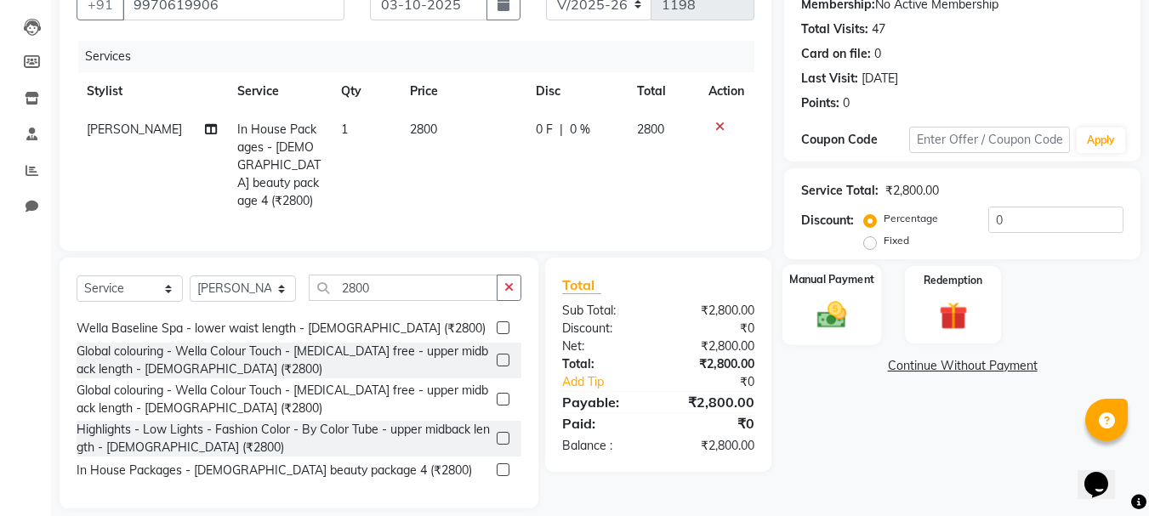
click at [836, 316] on img at bounding box center [832, 315] width 48 height 34
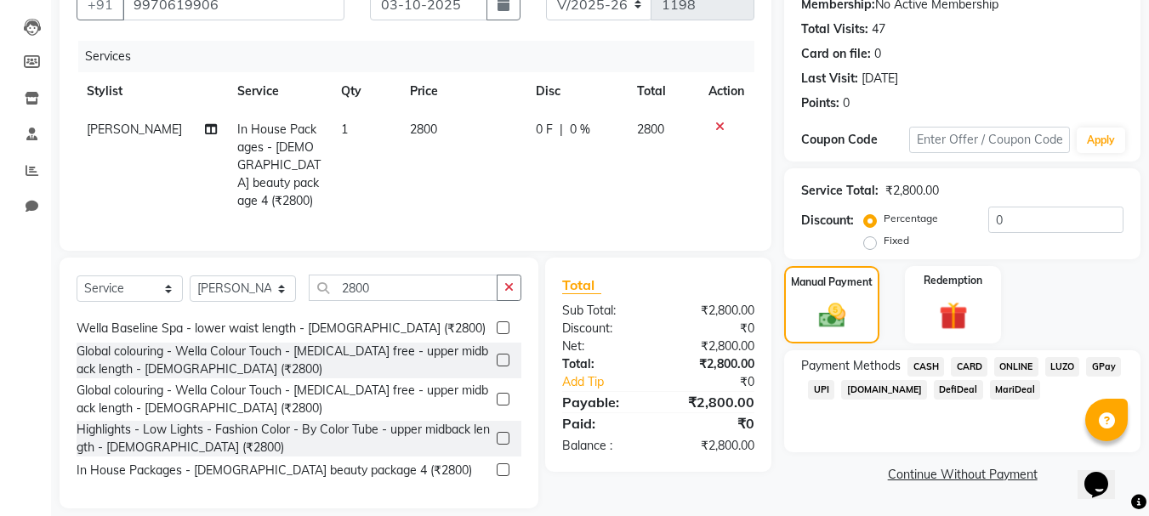
scroll to position [183, 0]
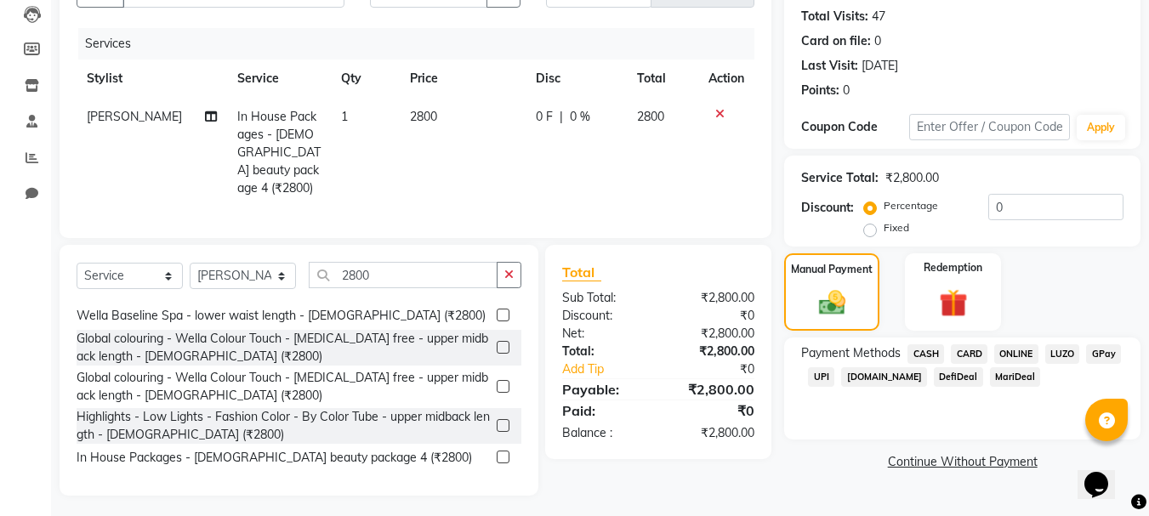
click at [1029, 357] on span "ONLINE" at bounding box center [1017, 355] width 44 height 20
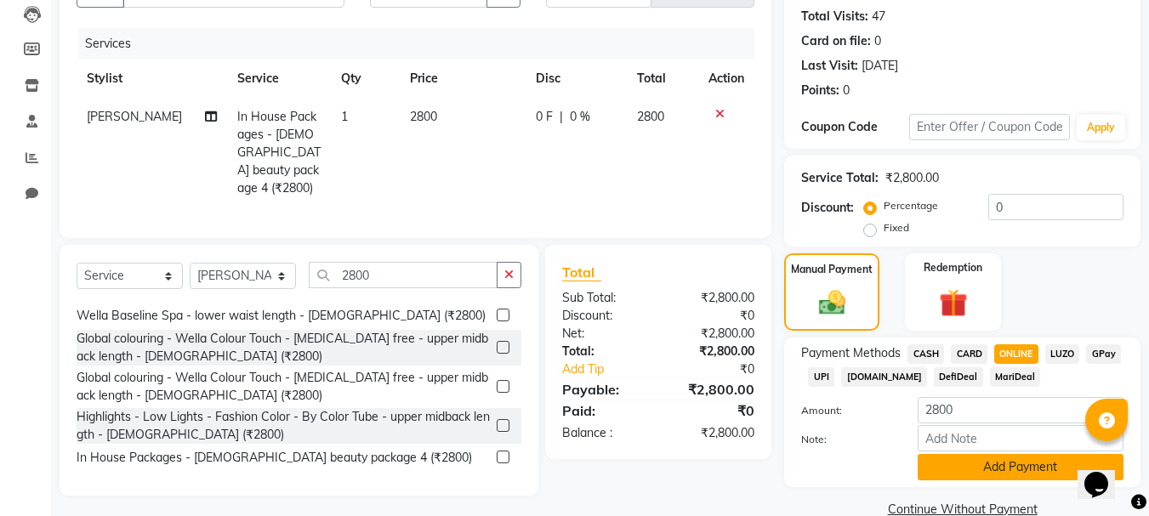
scroll to position [214, 0]
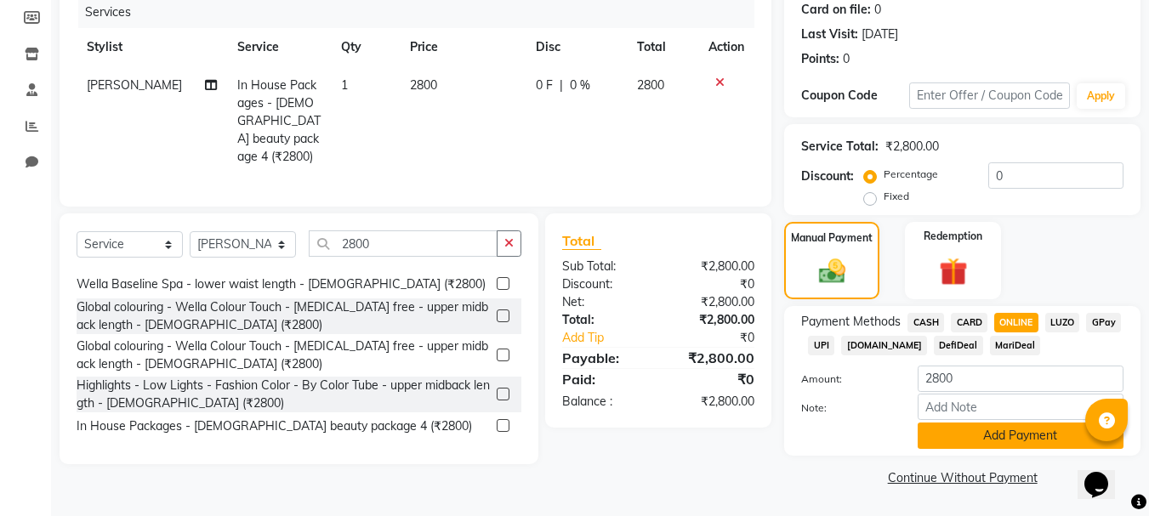
click at [1021, 436] on button "Add Payment" at bounding box center [1021, 436] width 206 height 26
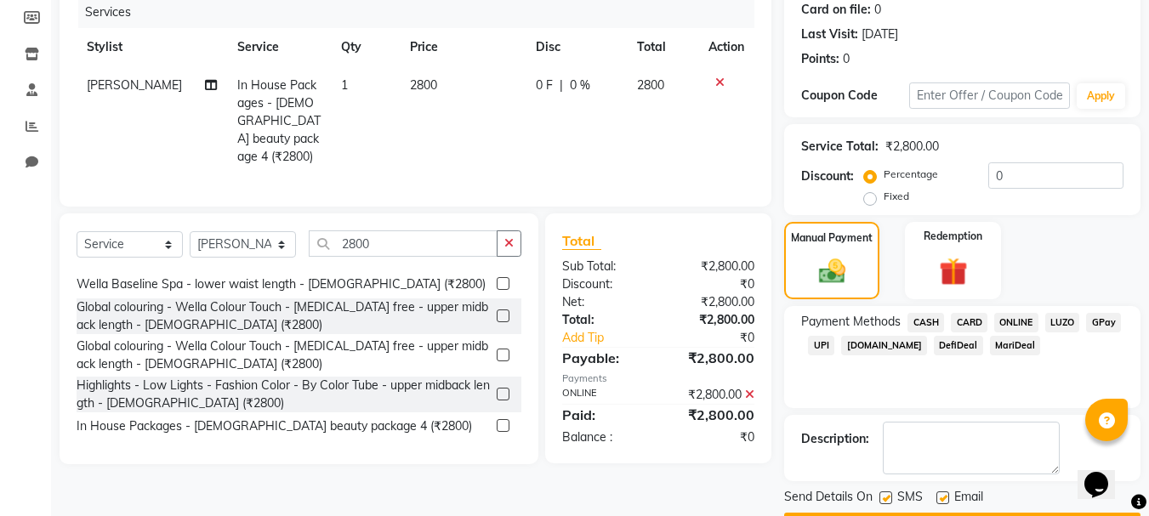
scroll to position [263, 0]
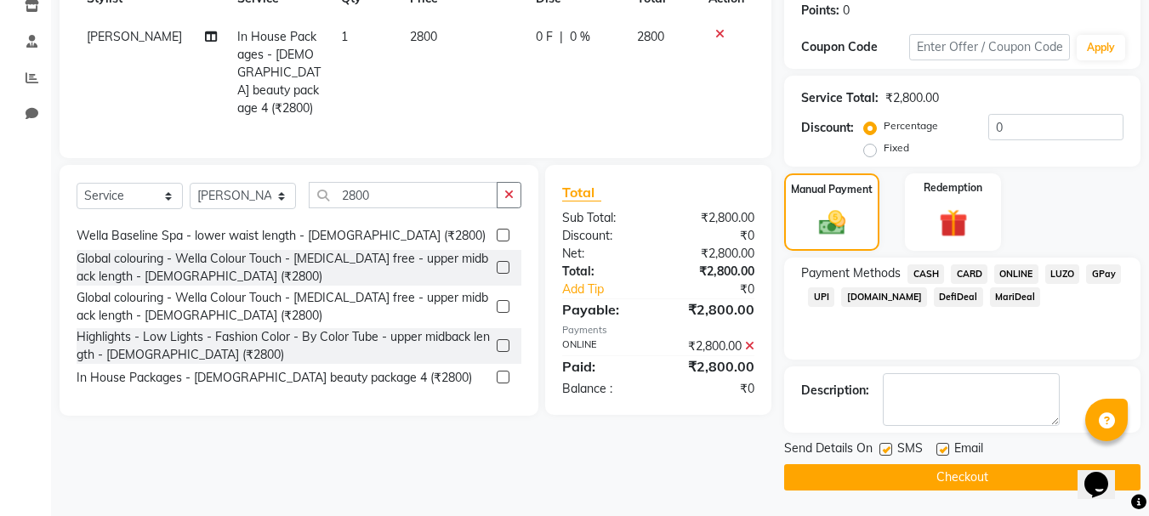
click at [962, 480] on button "Checkout" at bounding box center [962, 478] width 356 height 26
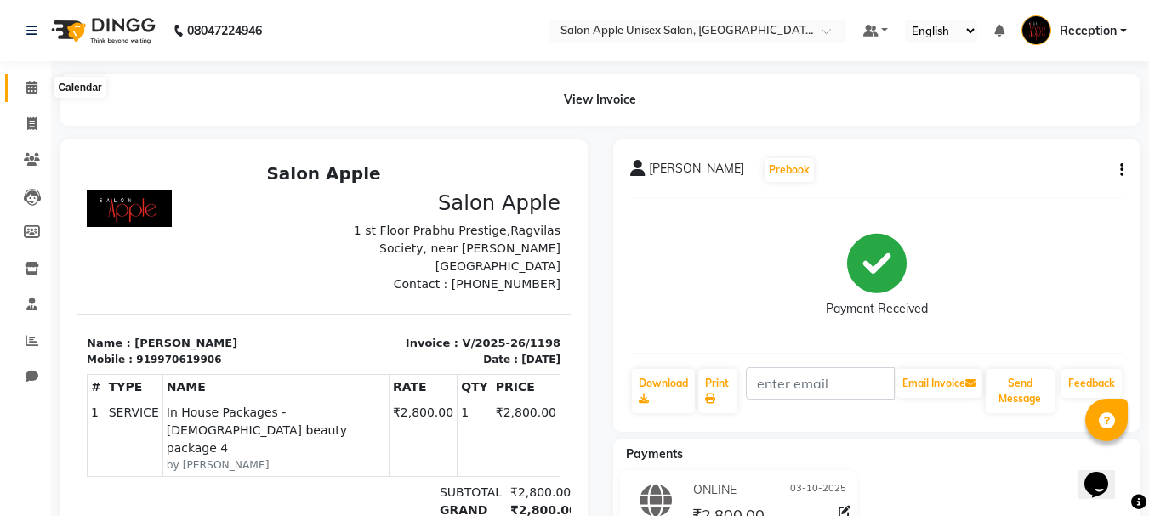
click at [20, 83] on span at bounding box center [32, 88] width 30 height 20
